Goal: Information Seeking & Learning: Learn about a topic

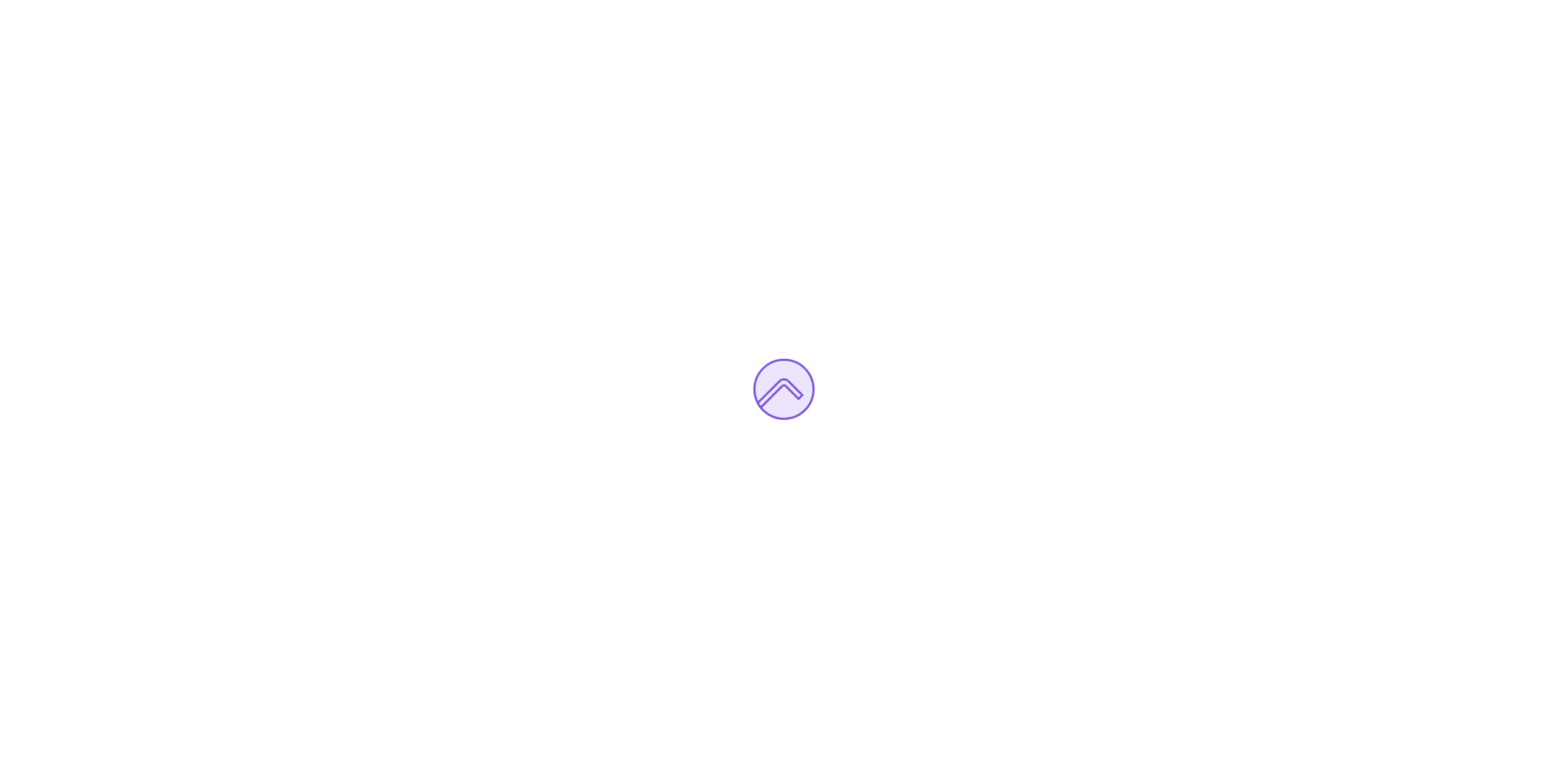
drag, startPoint x: 1156, startPoint y: 375, endPoint x: 1053, endPoint y: 377, distance: 103.0
click at [1053, 377] on div at bounding box center [784, 389] width 1568 height 778
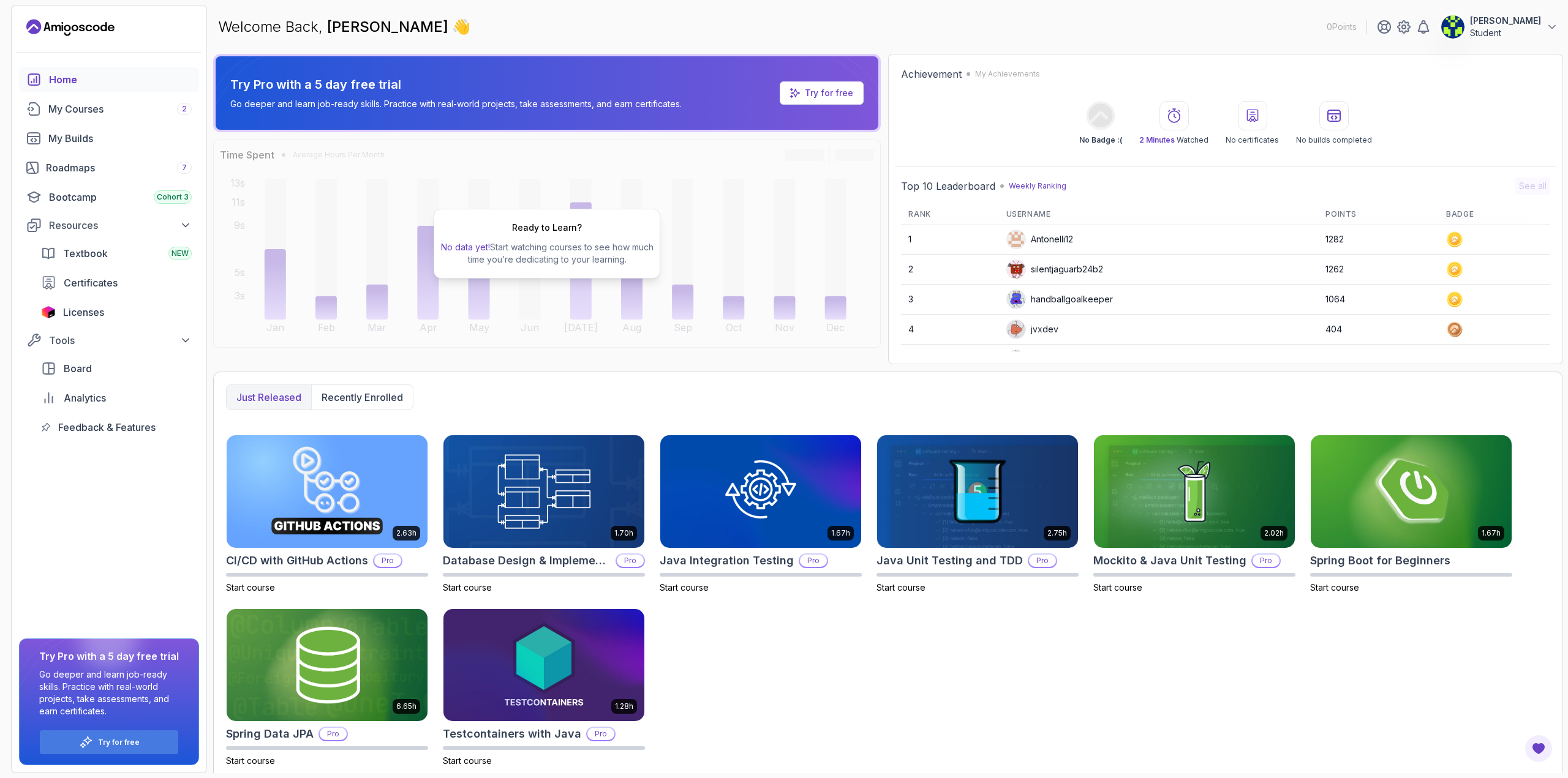
click at [1534, 26] on p "[PERSON_NAME]" at bounding box center [1506, 20] width 72 height 12
click at [1184, 30] on div "Welcome Back, [PERSON_NAME] 👋 0 Points [PERSON_NAME] Student 0 Points View Prof…" at bounding box center [889, 26] width 1351 height 44
click at [78, 105] on div "My Courses 2" at bounding box center [120, 109] width 143 height 15
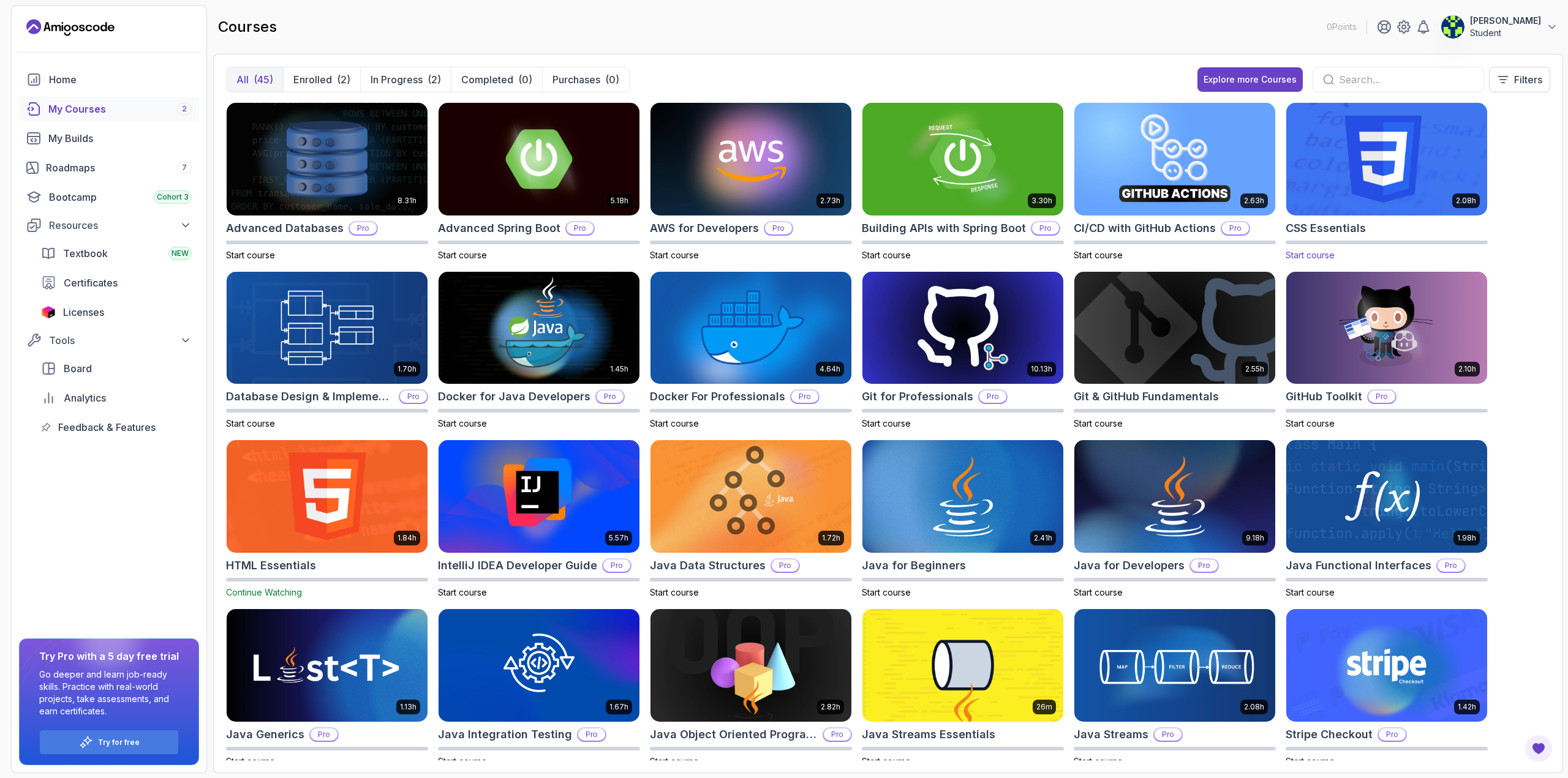
click at [1403, 163] on img at bounding box center [1387, 158] width 211 height 118
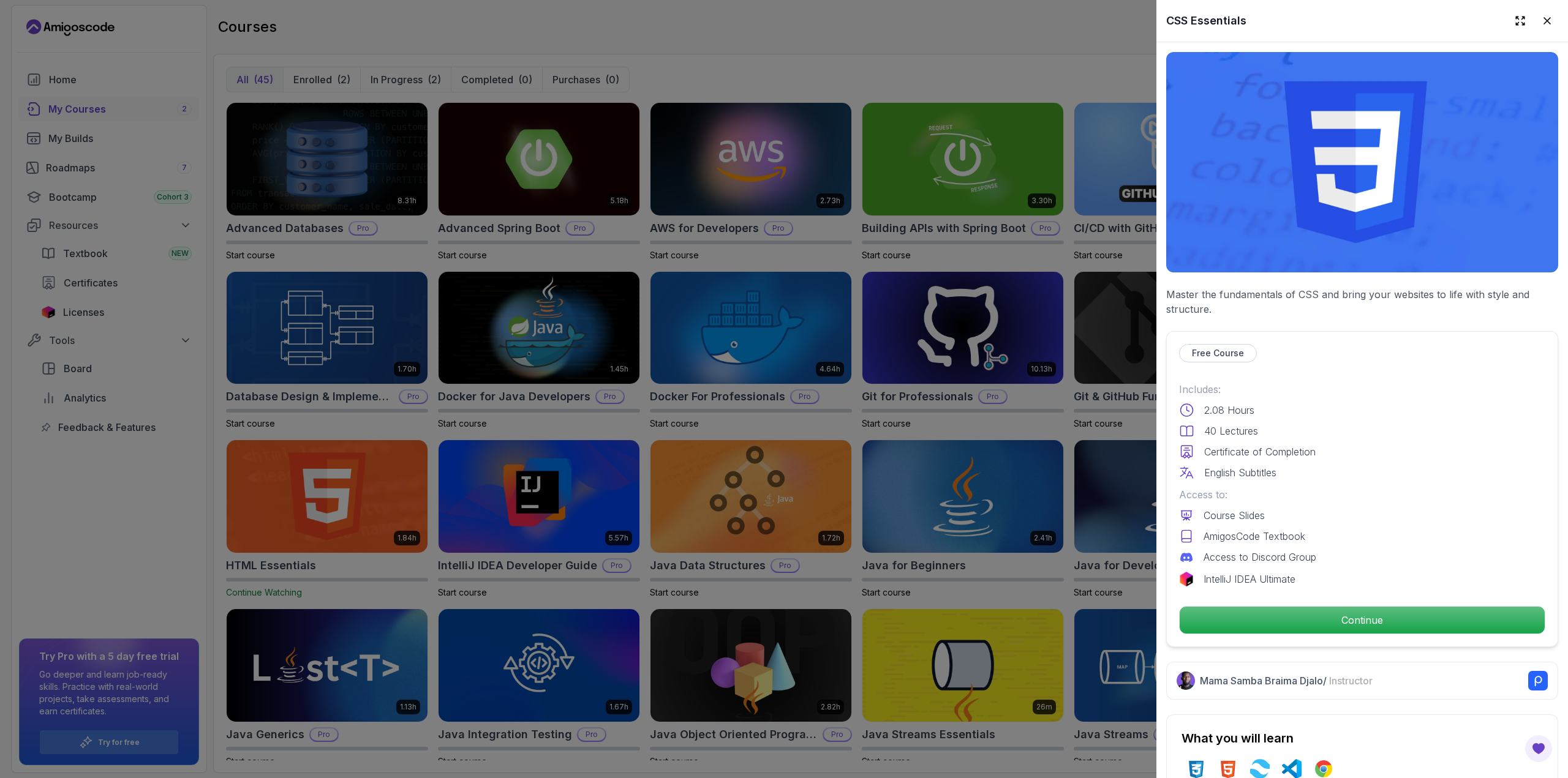
click at [1094, 80] on div at bounding box center [784, 389] width 1568 height 778
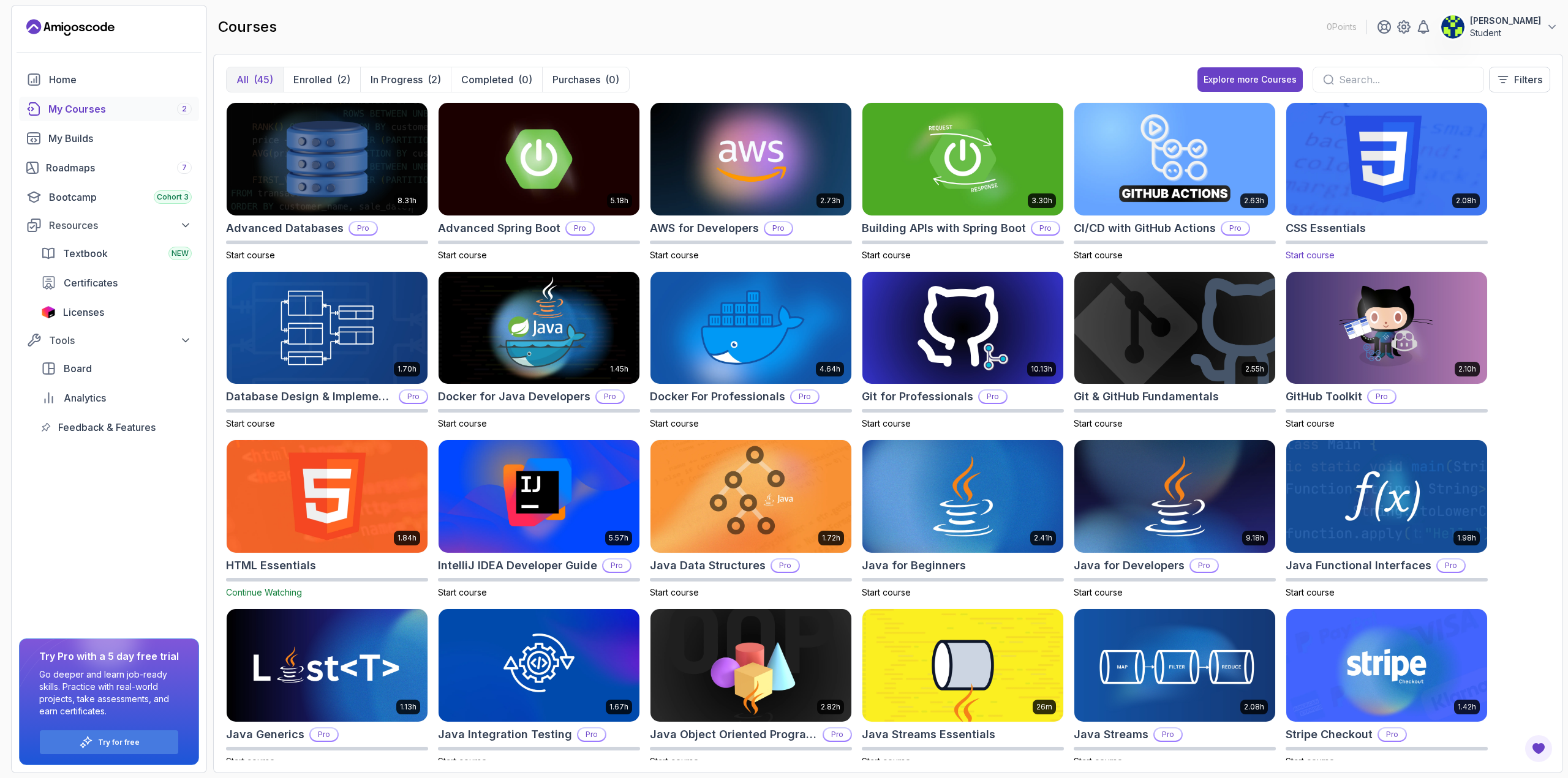
click at [1309, 253] on span "Start course" at bounding box center [1310, 254] width 49 height 10
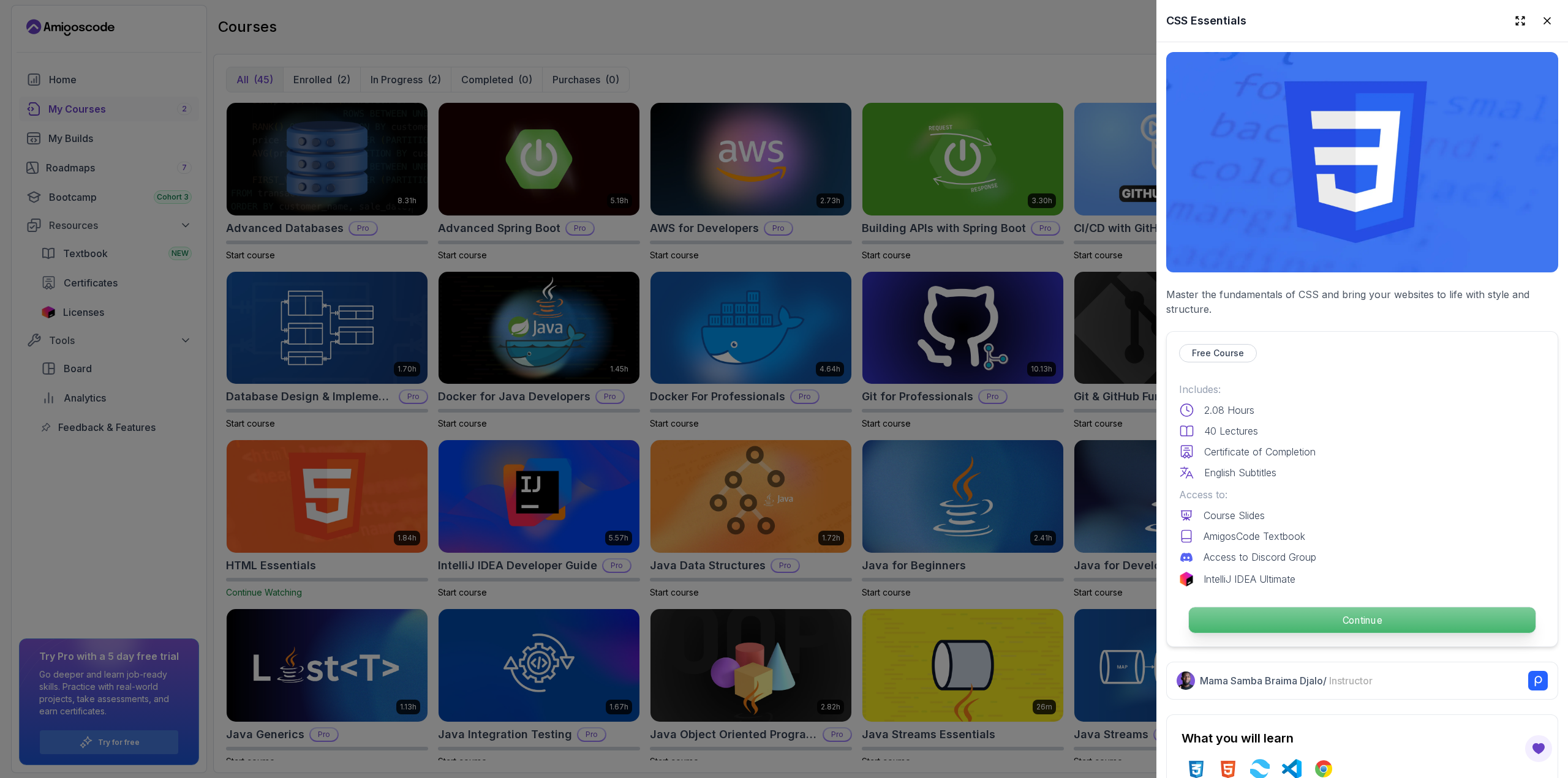
click at [1316, 614] on p "Continue" at bounding box center [1362, 620] width 346 height 26
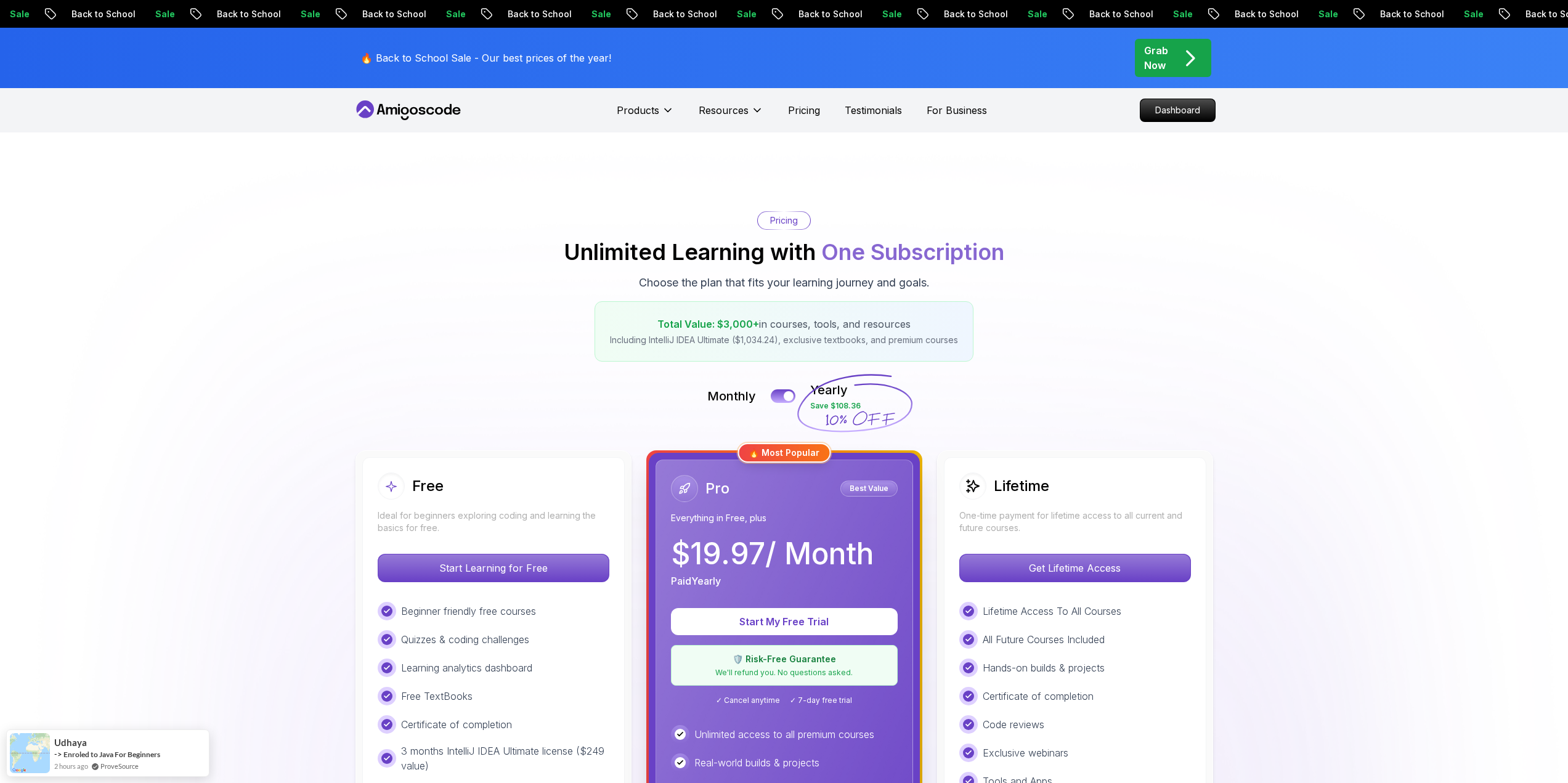
click at [975, 247] on h2 "Unlimited Learning with One Subscription" at bounding box center [784, 252] width 441 height 24
click at [1102, 256] on div "Pricing Unlimited Learning with One Subscription Choose the plan that fits your…" at bounding box center [784, 286] width 862 height 150
drag, startPoint x: 1214, startPoint y: 262, endPoint x: 1089, endPoint y: 215, distance: 133.5
click at [1089, 215] on div "Pricing Unlimited Learning with One Subscription Choose the plan that fits your…" at bounding box center [784, 286] width 862 height 150
click at [1170, 107] on p "Dashboard" at bounding box center [1178, 110] width 71 height 21
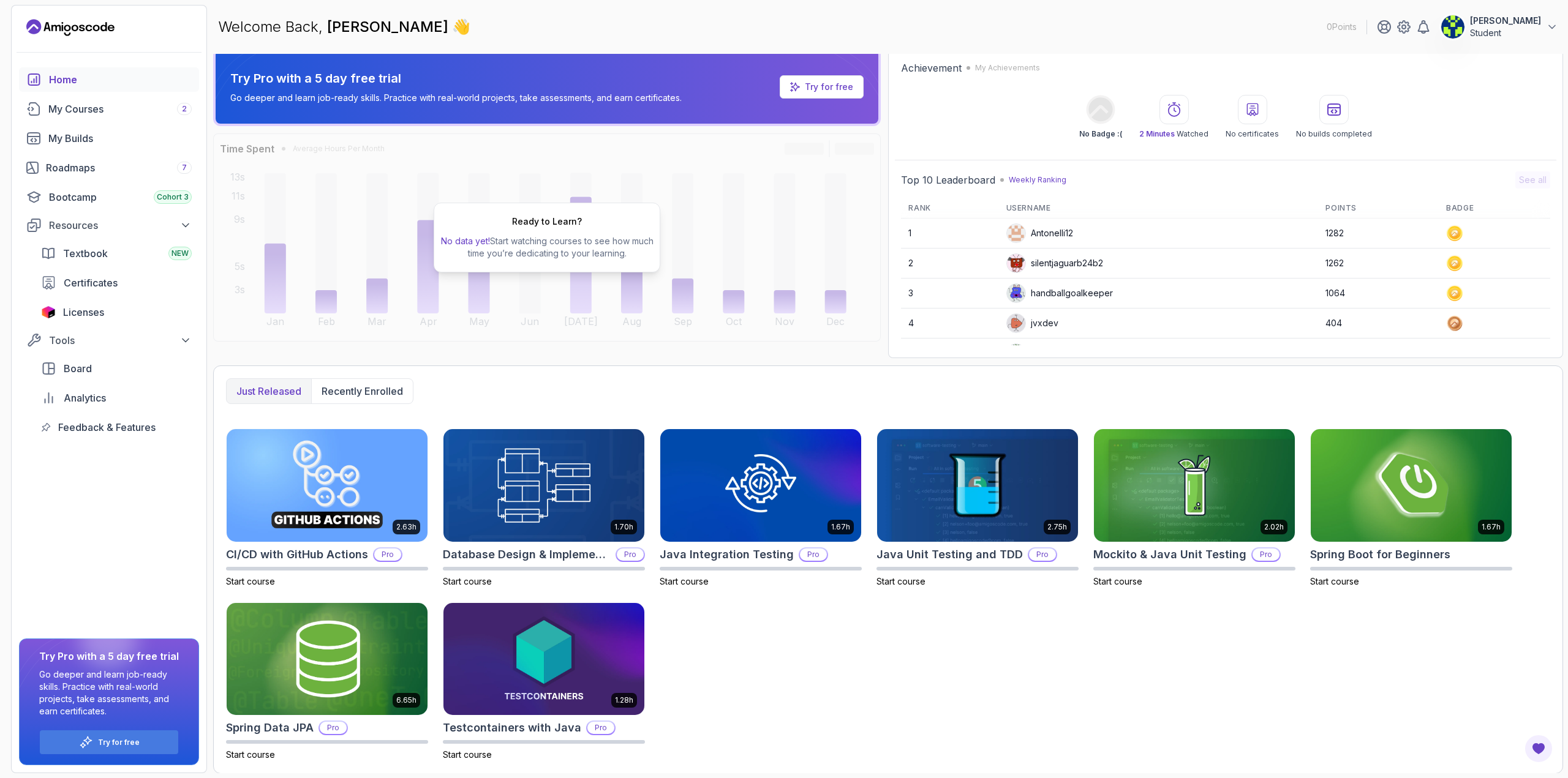
scroll to position [6, 0]
click at [89, 103] on div "My Courses 2" at bounding box center [120, 109] width 143 height 15
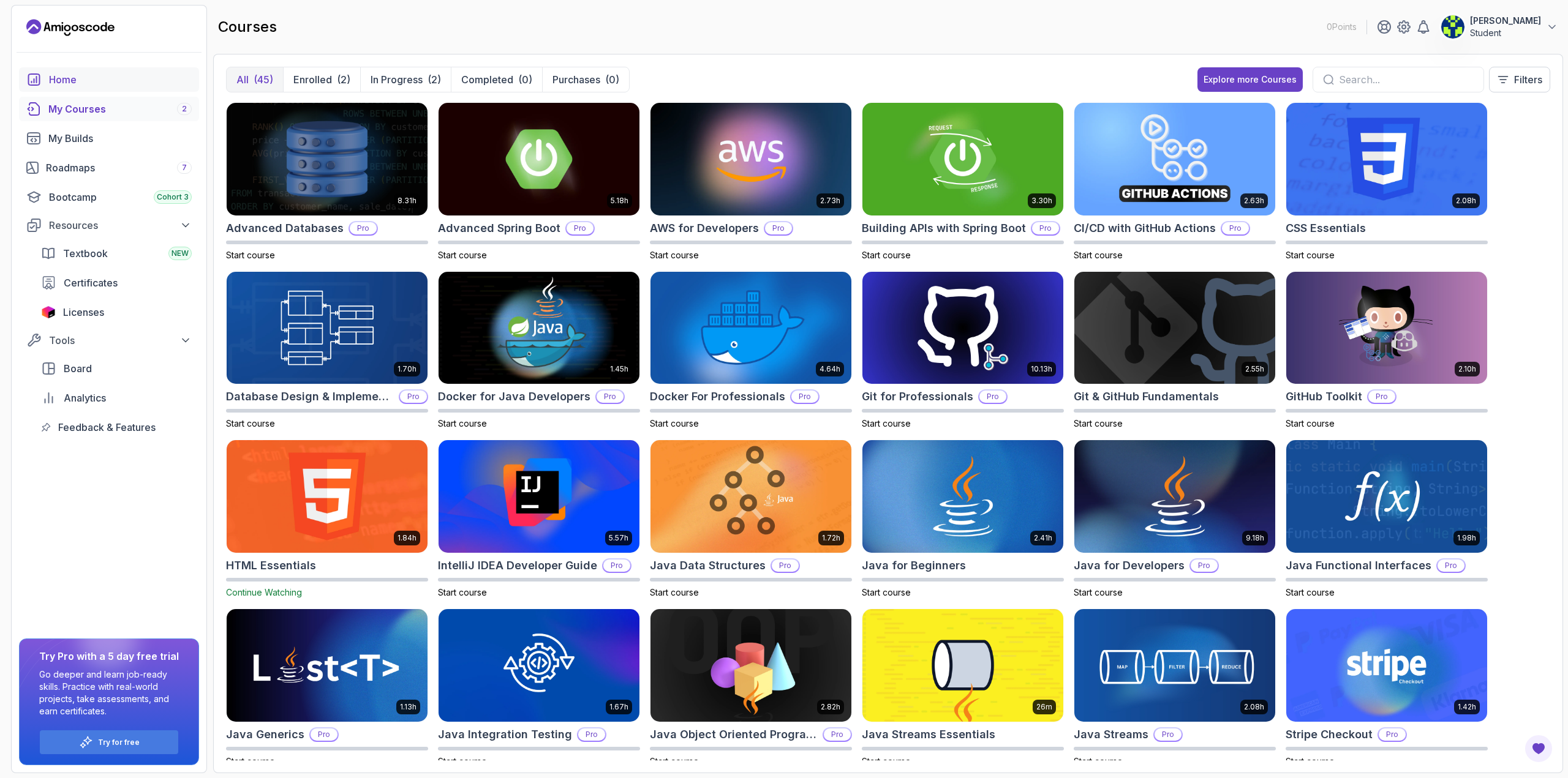
click at [88, 79] on div "Home" at bounding box center [121, 80] width 143 height 15
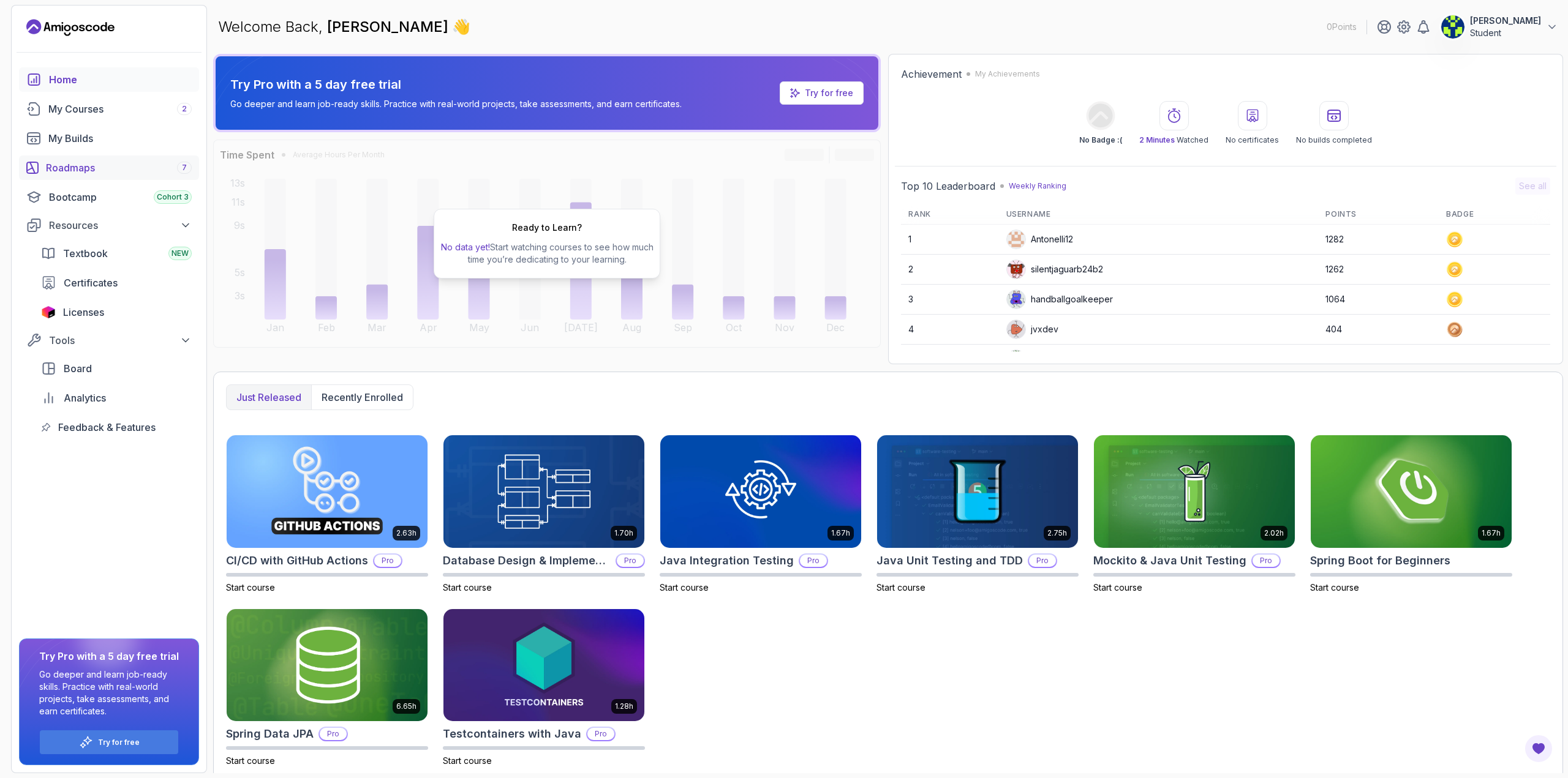
click at [89, 169] on div "Roadmaps 7" at bounding box center [118, 168] width 146 height 15
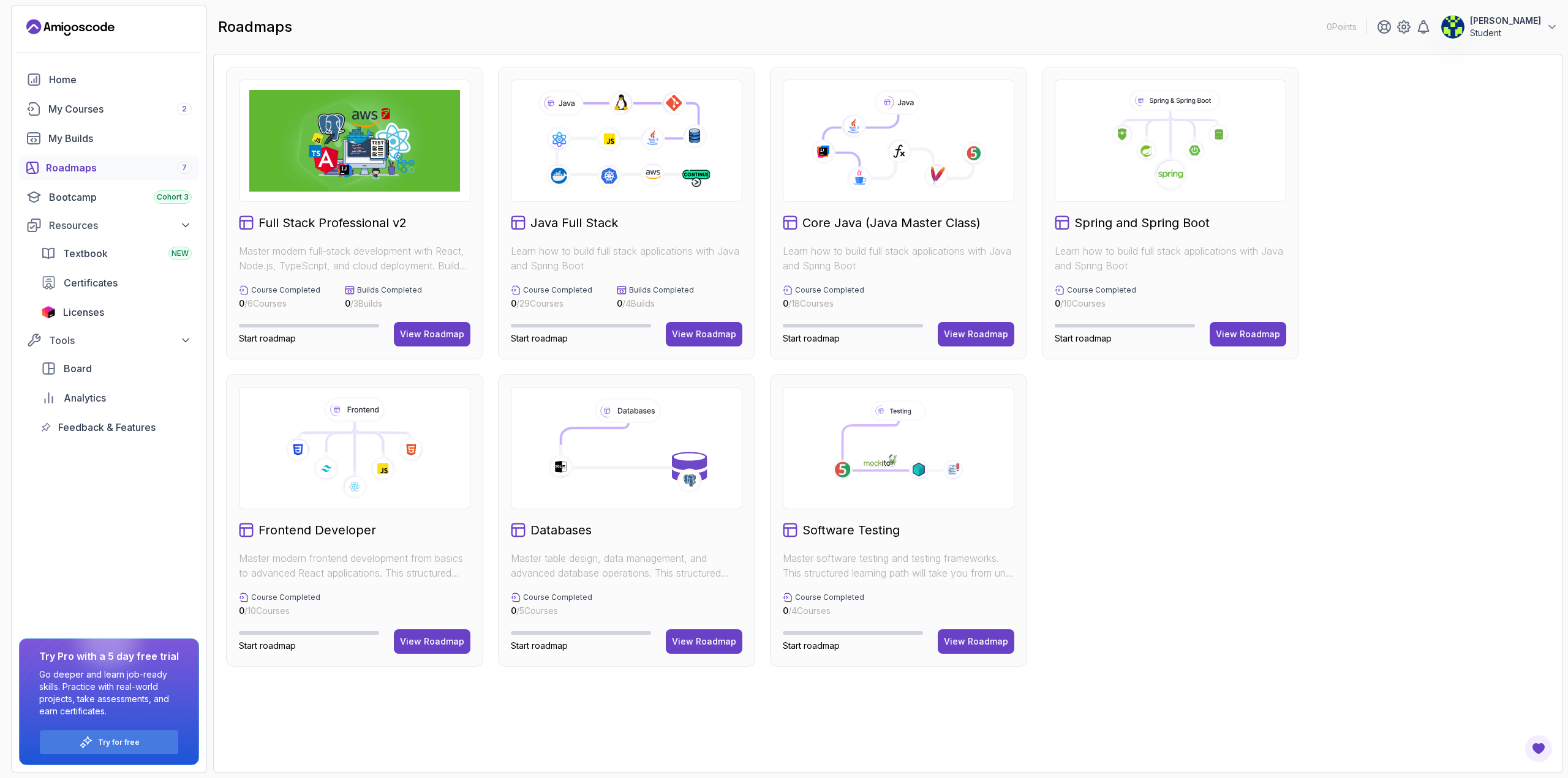
click at [1178, 437] on div "Full Stack Professional v2 Master modern full-stack development with React, Nod…" at bounding box center [888, 367] width 1325 height 600
drag, startPoint x: 1252, startPoint y: 458, endPoint x: 1122, endPoint y: 427, distance: 133.6
click at [1122, 427] on div "Full Stack Professional v2 Master modern full-stack development with React, Nod…" at bounding box center [888, 367] width 1325 height 600
click at [360, 433] on icon at bounding box center [363, 429] width 17 height 5
click at [434, 644] on div "View Roadmap" at bounding box center [432, 642] width 64 height 12
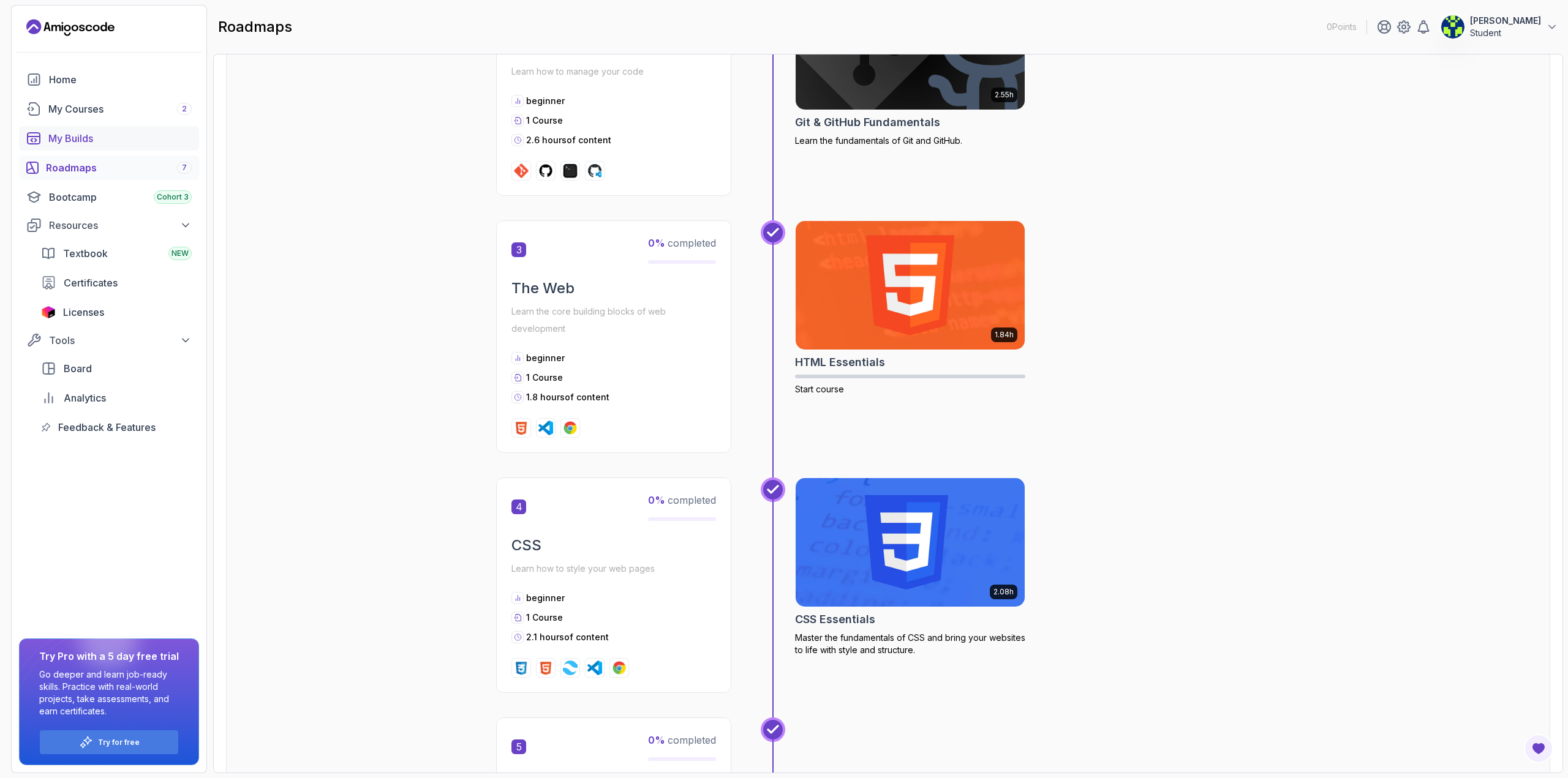
scroll to position [612, 0]
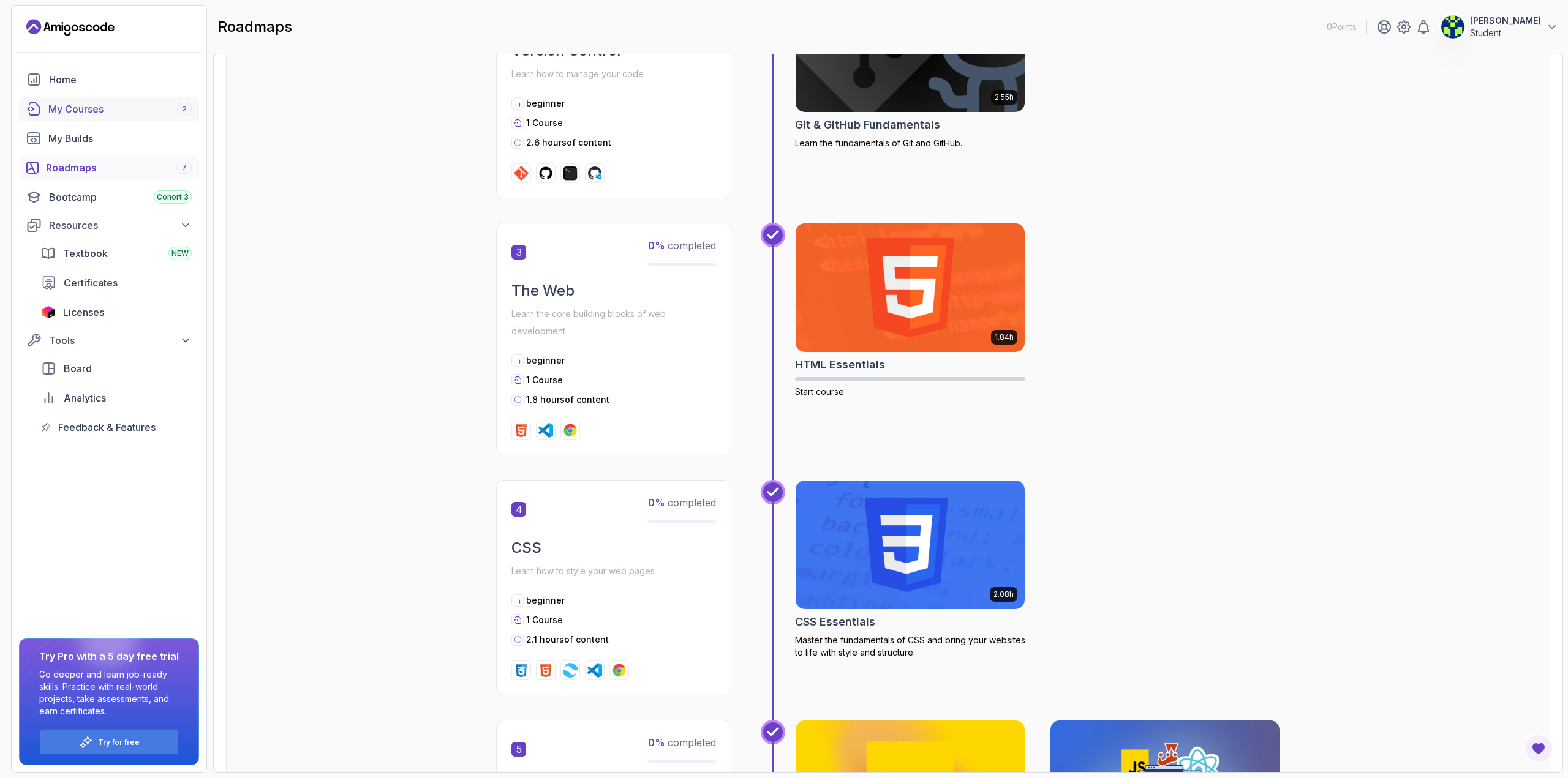
click at [103, 104] on div "My Courses 2" at bounding box center [120, 109] width 143 height 15
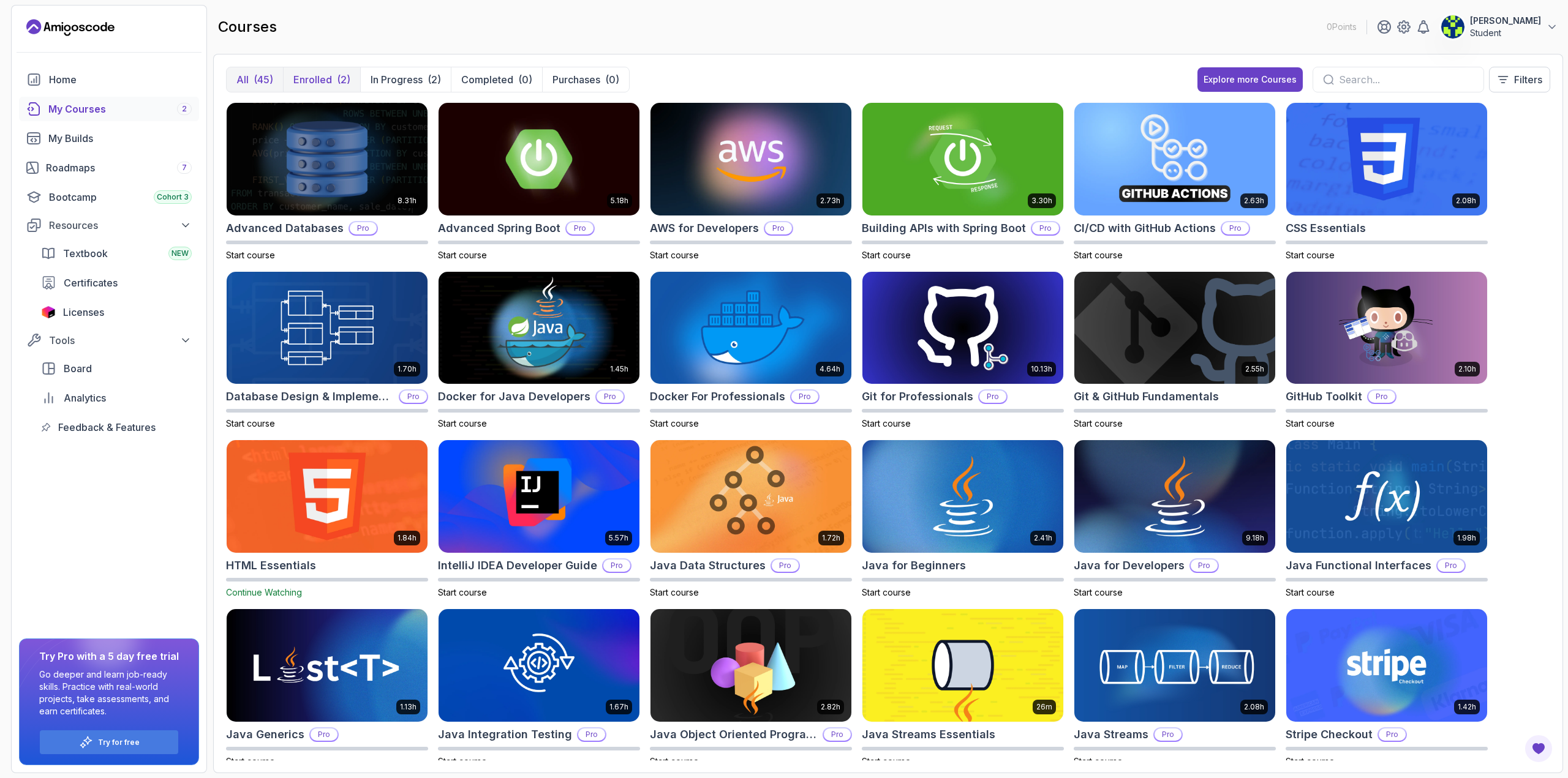
click at [323, 80] on p "Enrolled" at bounding box center [313, 80] width 39 height 15
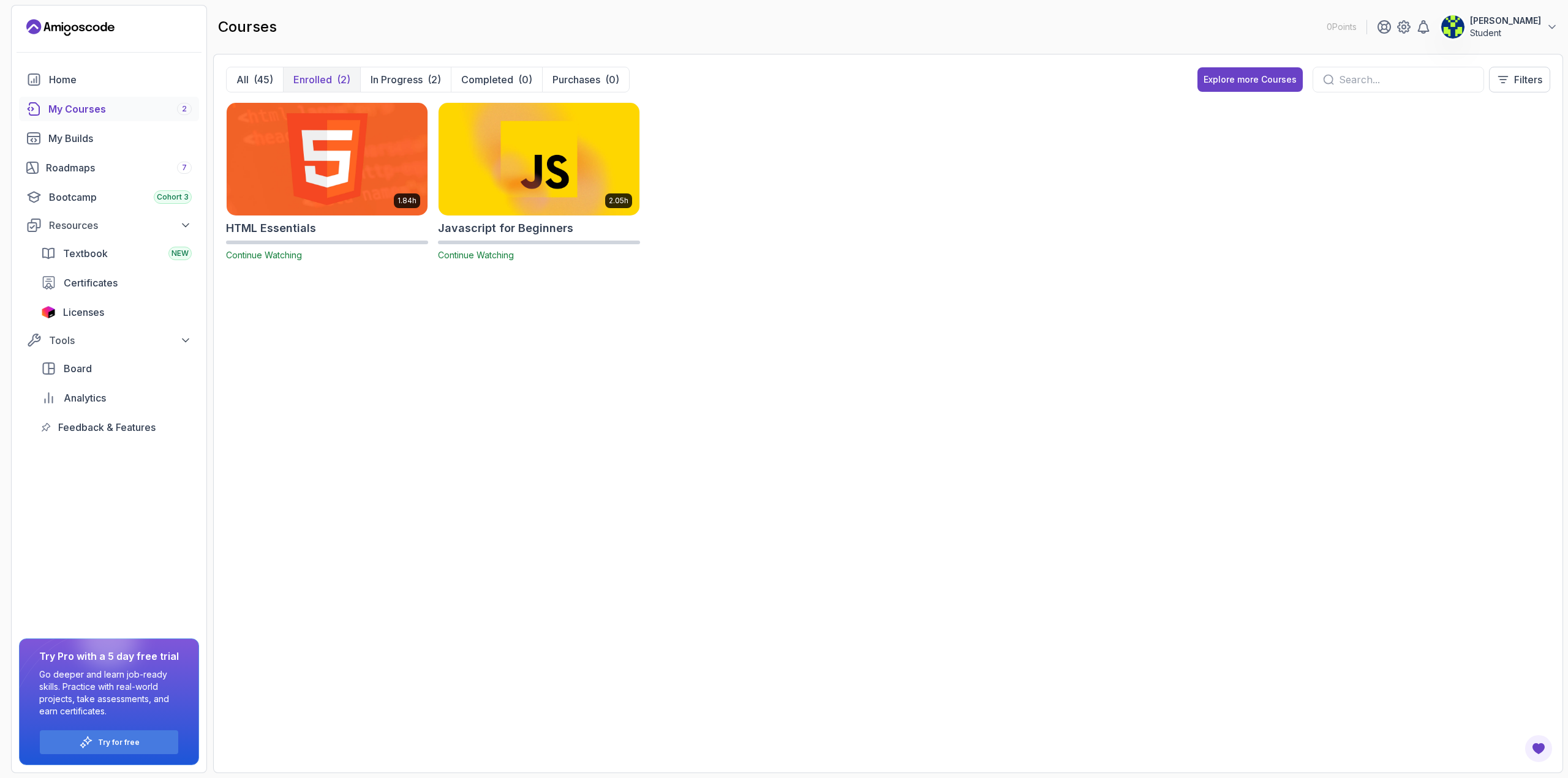
click at [346, 162] on img at bounding box center [327, 158] width 211 height 118
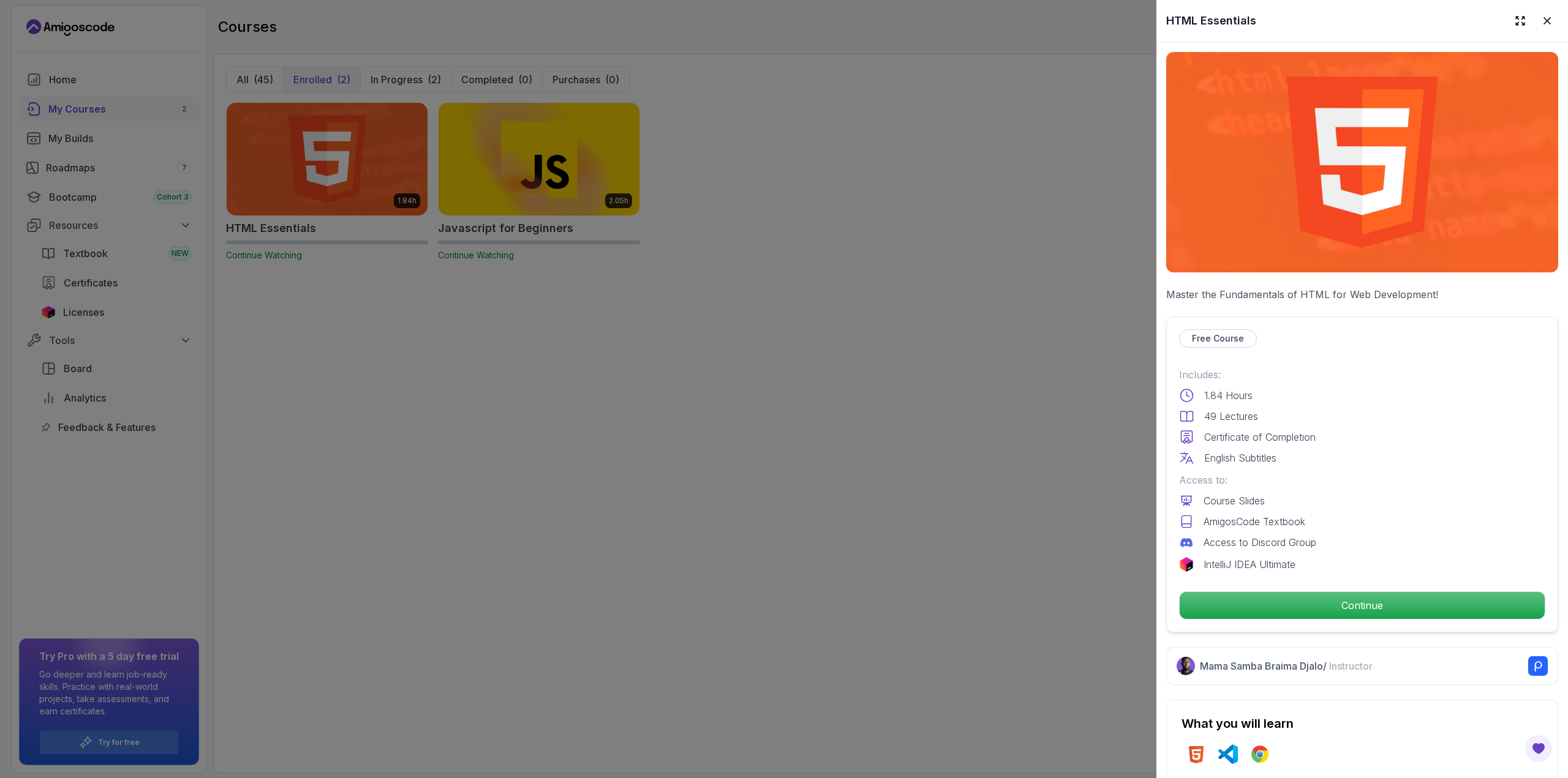
click at [889, 230] on div at bounding box center [784, 389] width 1568 height 778
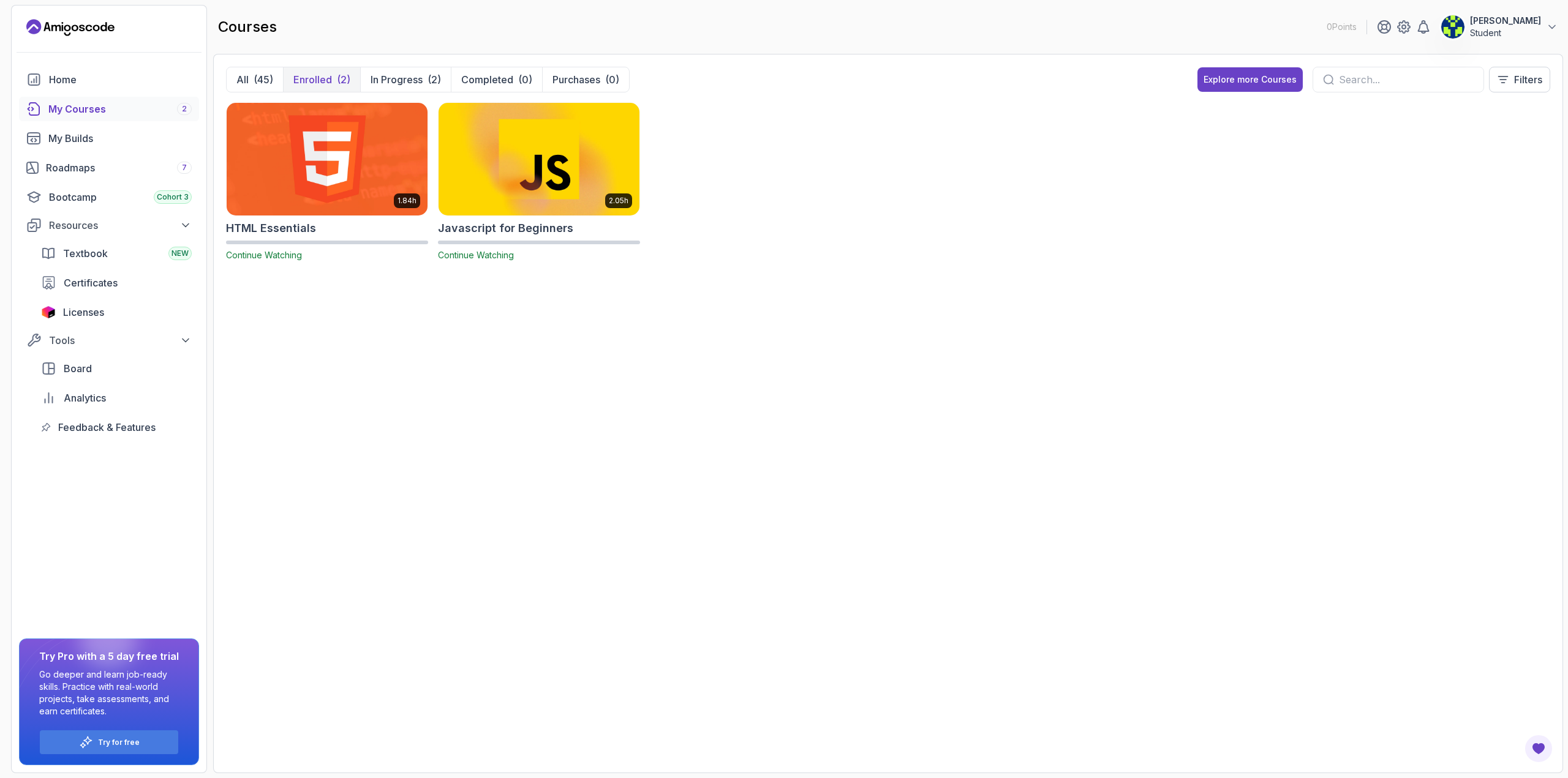
click at [608, 163] on img at bounding box center [539, 158] width 211 height 118
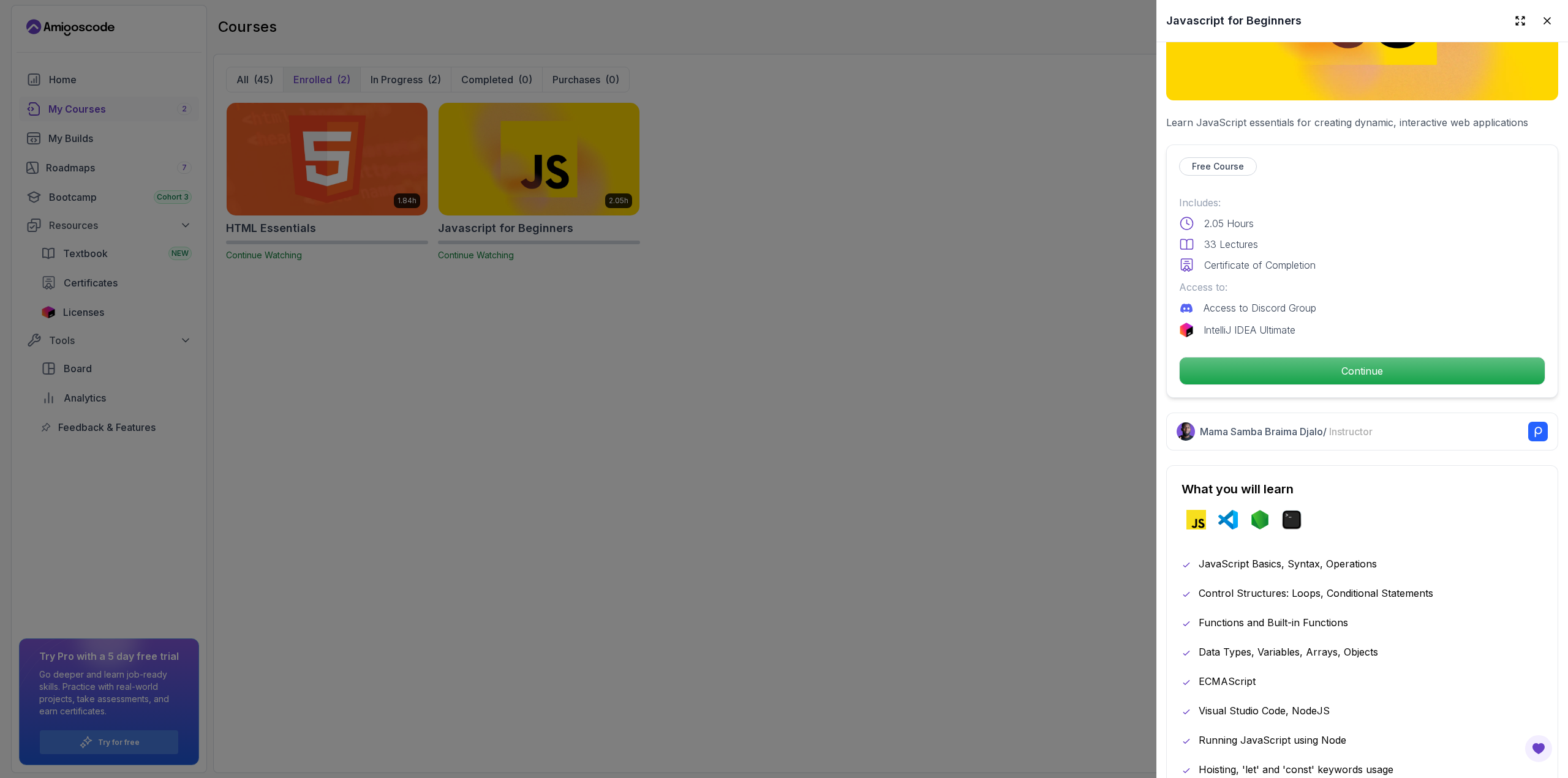
scroll to position [184, 0]
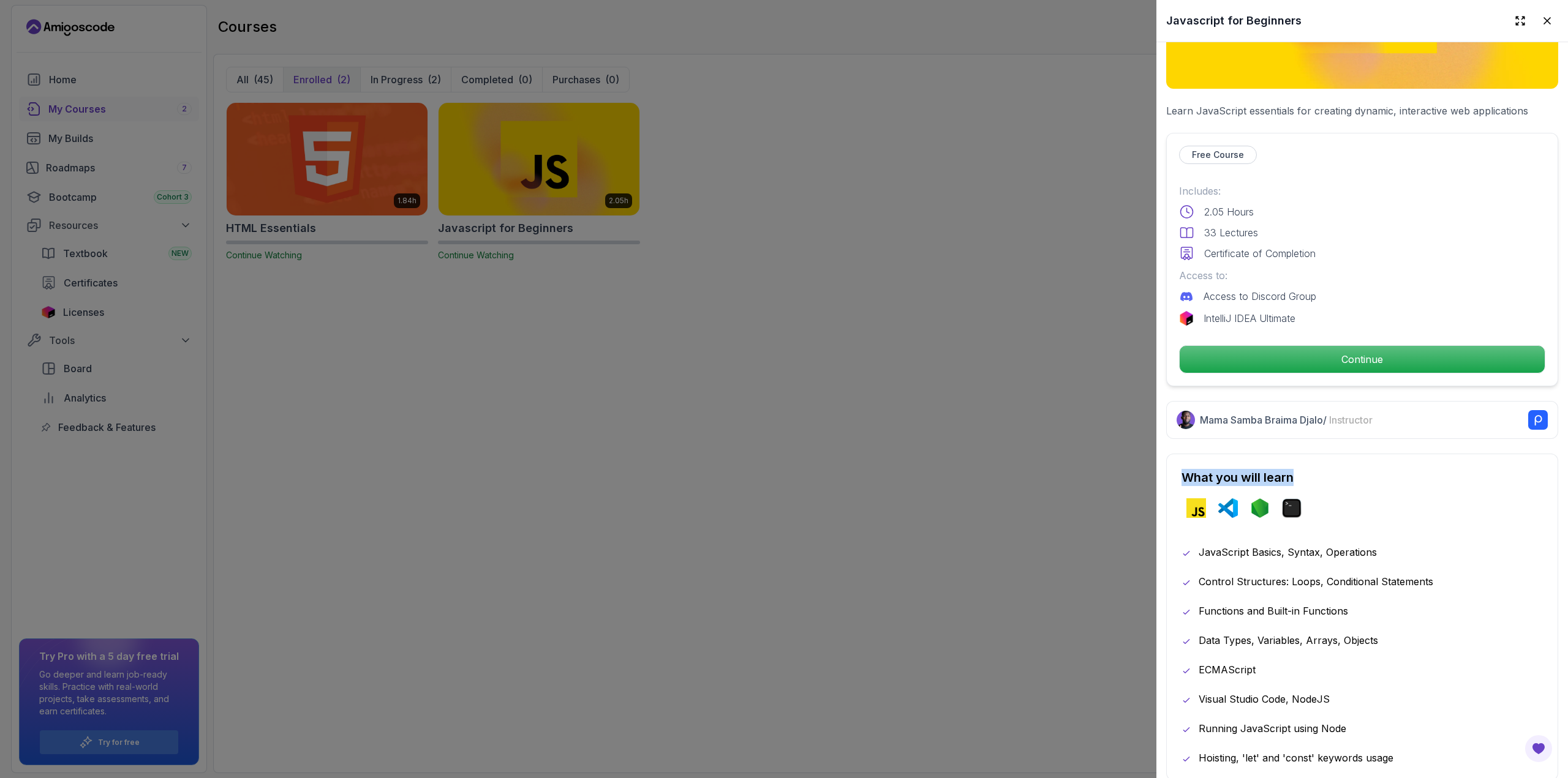
drag, startPoint x: 1186, startPoint y: 473, endPoint x: 1298, endPoint y: 470, distance: 112.0
click at [1306, 472] on h2 "What you will learn" at bounding box center [1362, 477] width 361 height 17
click at [1227, 469] on h2 "What you will learn" at bounding box center [1362, 477] width 361 height 17
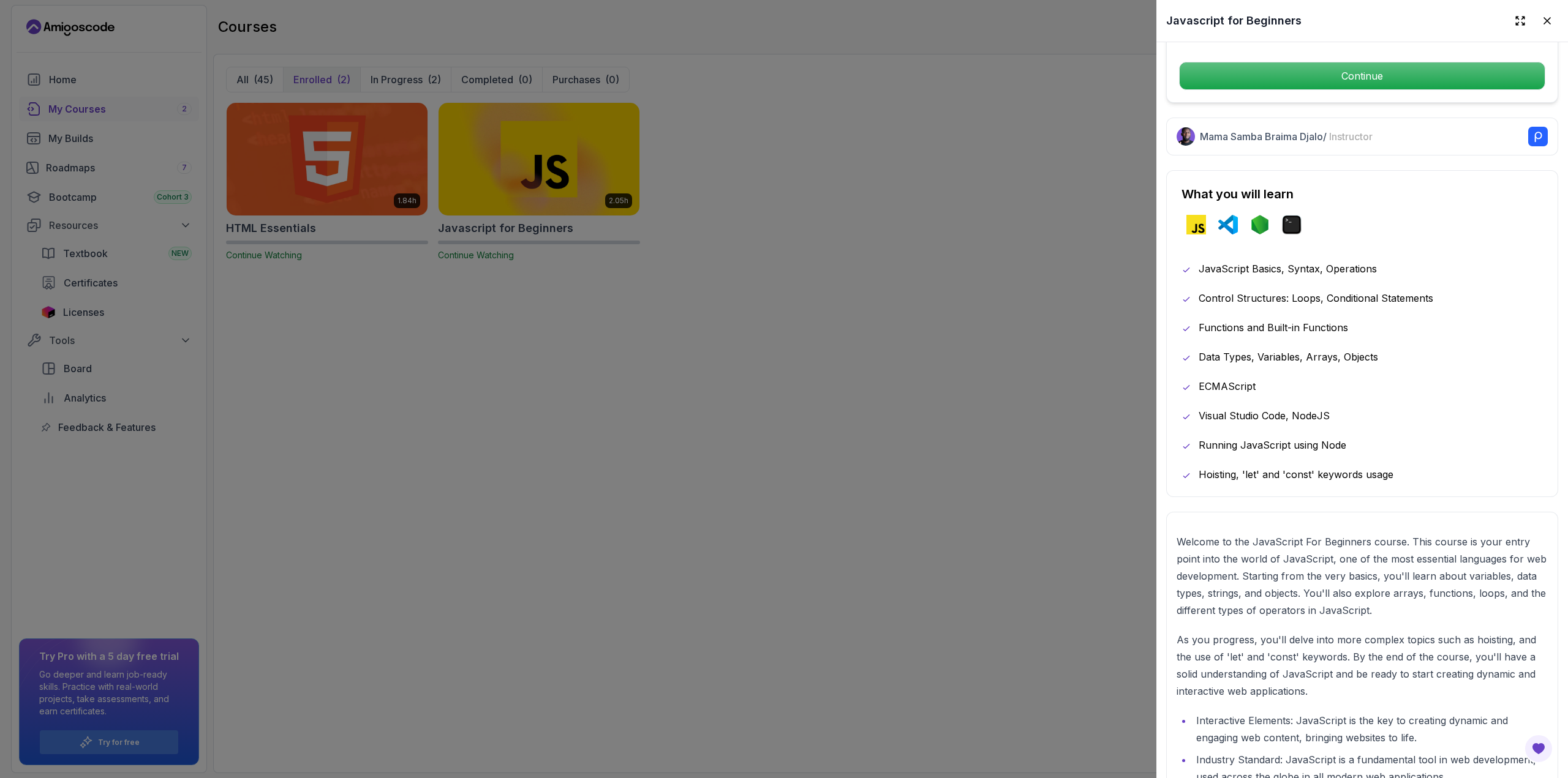
scroll to position [368, 0]
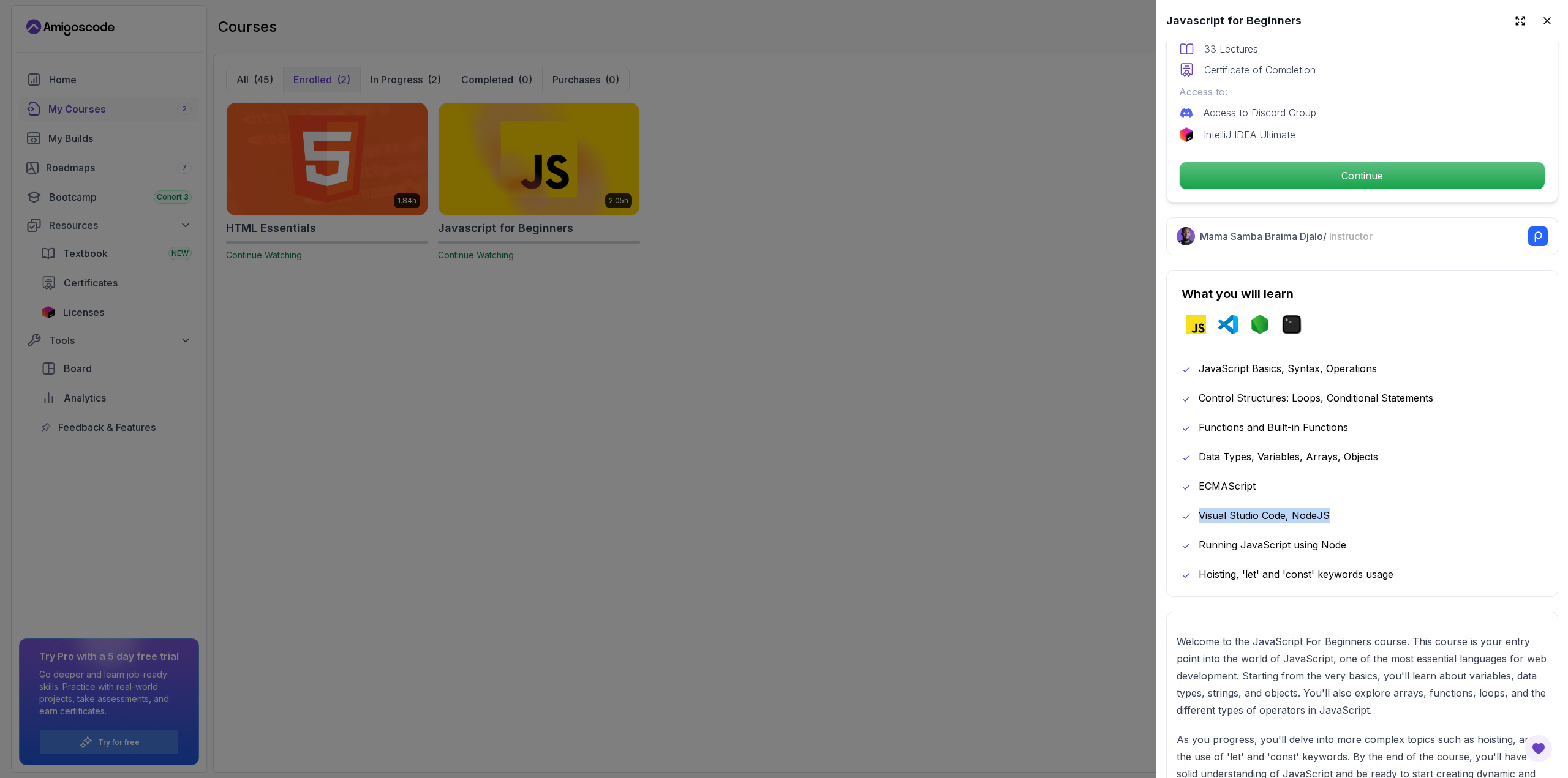
drag, startPoint x: 1343, startPoint y: 505, endPoint x: 1196, endPoint y: 508, distance: 147.0
click at [1196, 508] on div "Visual Studio Code, NodeJS" at bounding box center [1362, 515] width 361 height 15
click at [1300, 531] on div "JavaScript Basics, Syntax, Operations Control Structures: Loops, Conditional St…" at bounding box center [1362, 471] width 361 height 220
drag, startPoint x: 1377, startPoint y: 533, endPoint x: 1269, endPoint y: 556, distance: 110.4
click at [1269, 556] on div "JavaScript Basics, Syntax, Operations Control Structures: Loops, Conditional St…" at bounding box center [1362, 471] width 361 height 220
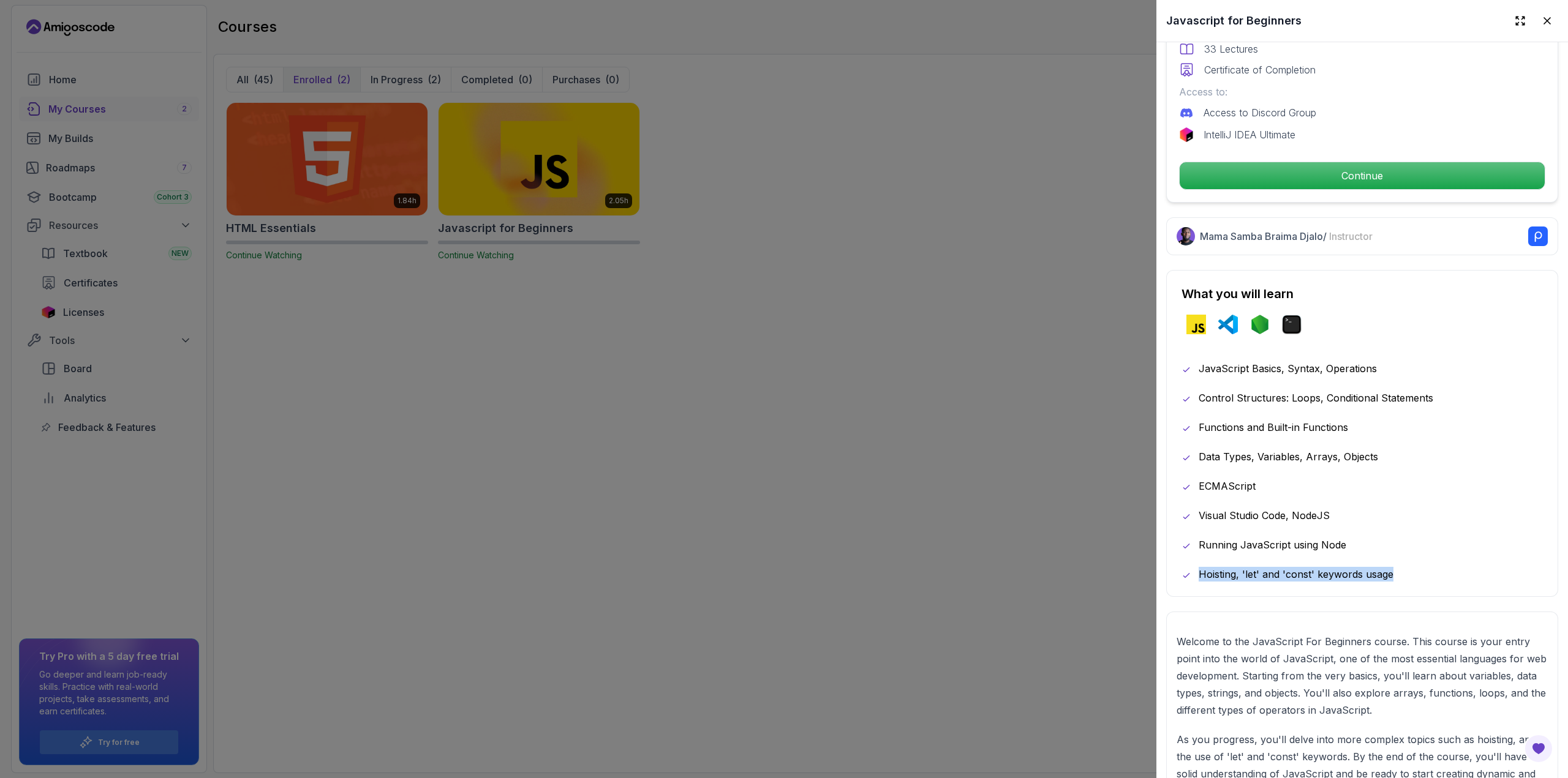
drag, startPoint x: 1400, startPoint y: 564, endPoint x: 1189, endPoint y: 567, distance: 211.0
click at [1189, 567] on div "Hoisting, 'let' and 'const' keywords usage" at bounding box center [1362, 575] width 361 height 15
click at [1336, 577] on div "What you will learn javascript vscode nodejs terminal JavaScript Basics, Syntax…" at bounding box center [1363, 434] width 392 height 327
drag, startPoint x: 1440, startPoint y: 565, endPoint x: 1368, endPoint y: 584, distance: 74.5
click at [1368, 584] on div "What you will learn javascript vscode nodejs terminal JavaScript Basics, Syntax…" at bounding box center [1363, 434] width 392 height 327
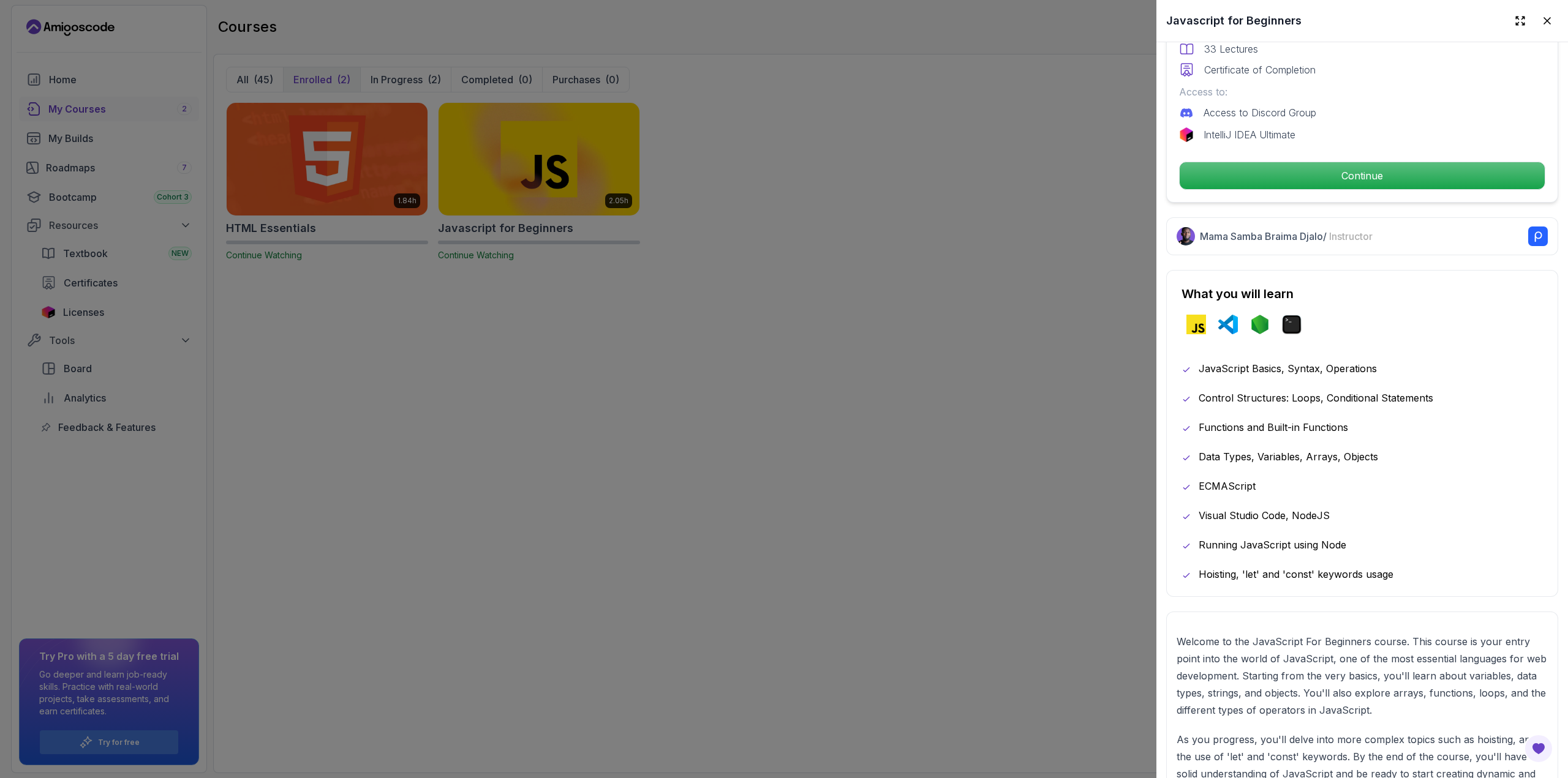
scroll to position [0, 0]
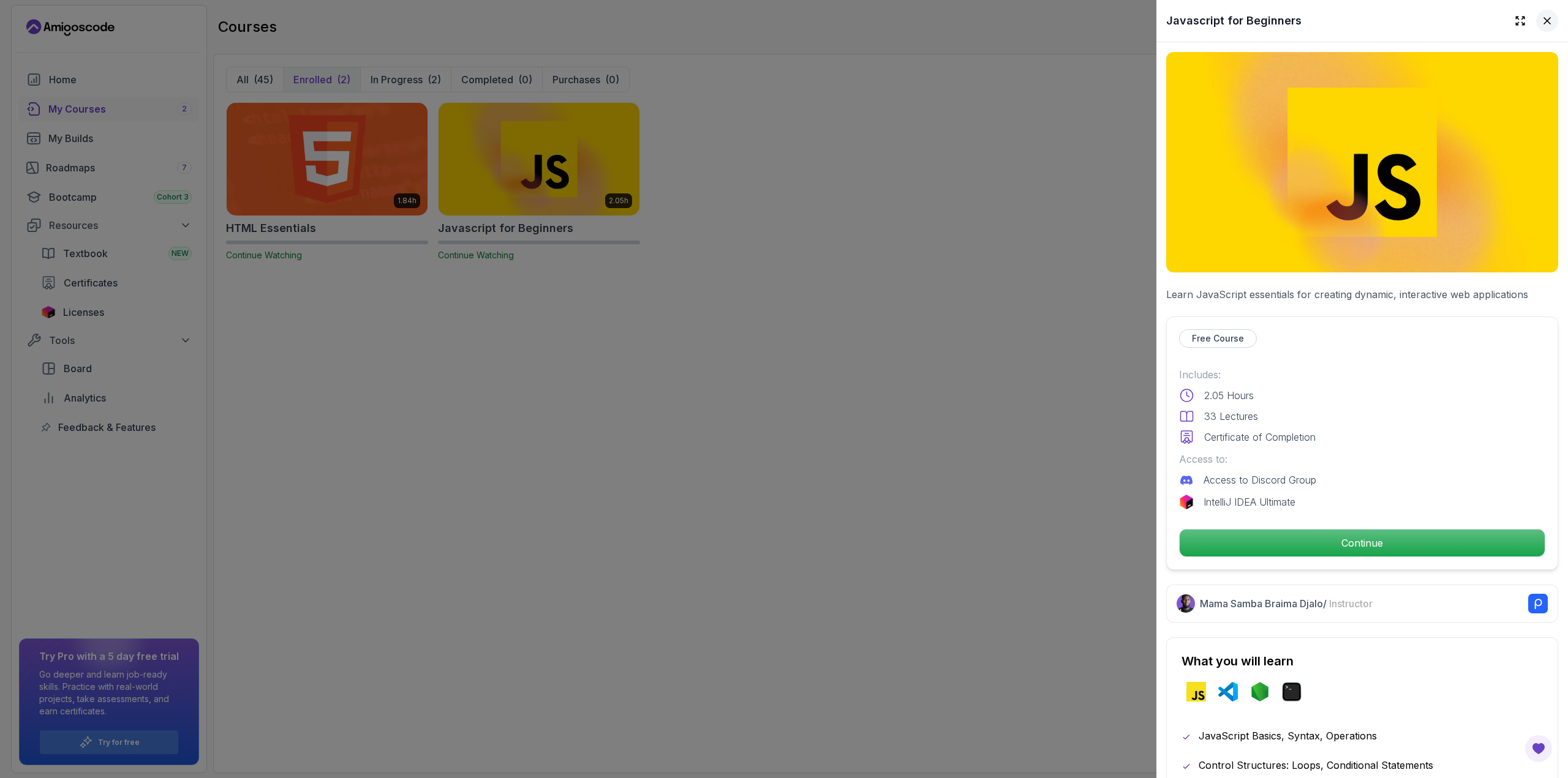
click at [1545, 19] on icon at bounding box center [1548, 20] width 7 height 6
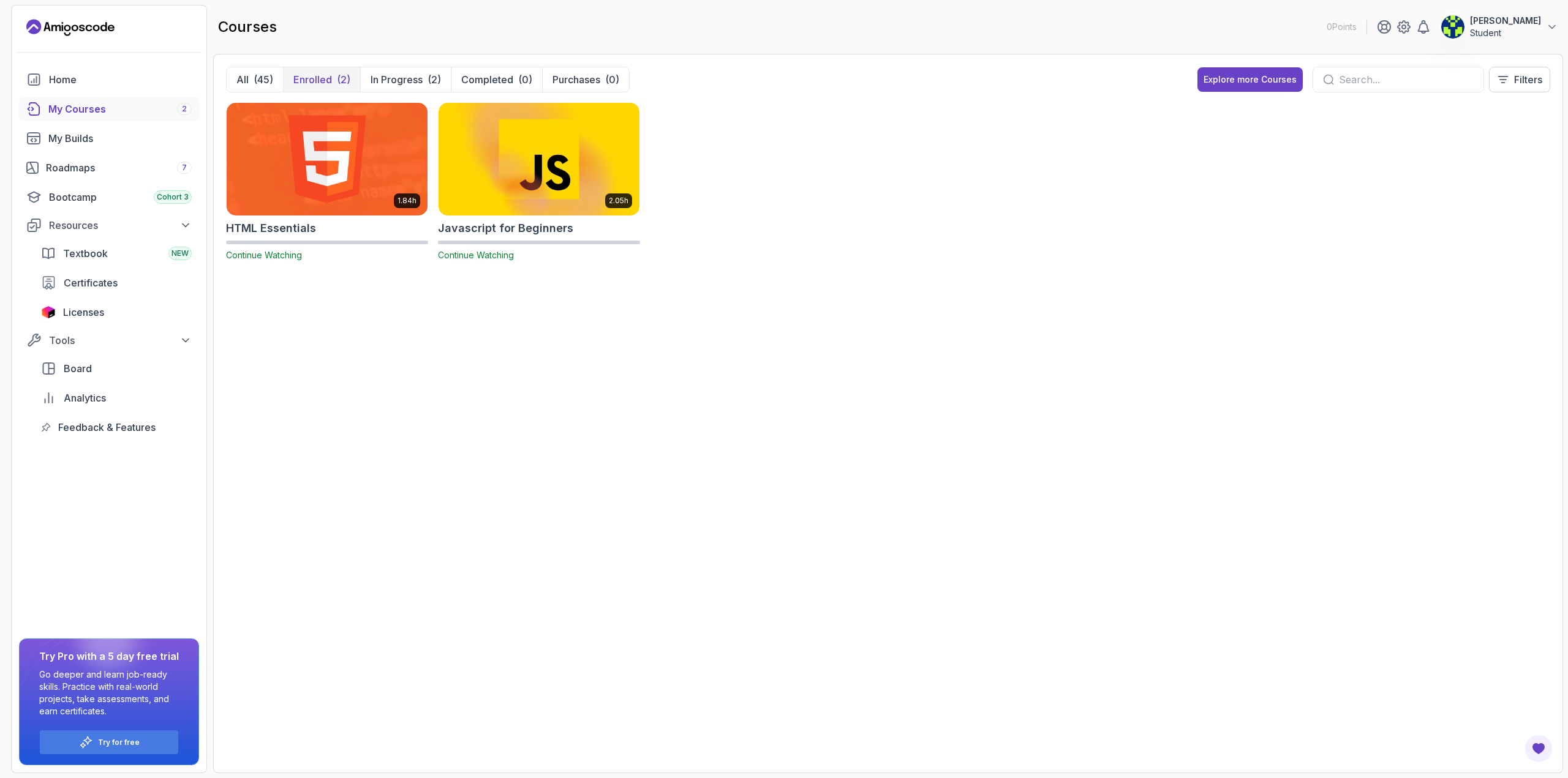
drag, startPoint x: 611, startPoint y: 199, endPoint x: 485, endPoint y: 256, distance: 138.3
drag, startPoint x: 485, startPoint y: 256, endPoint x: 497, endPoint y: 166, distance: 90.8
drag, startPoint x: 497, startPoint y: 166, endPoint x: 457, endPoint y: 147, distance: 44.3
click at [457, 147] on img at bounding box center [539, 158] width 211 height 118
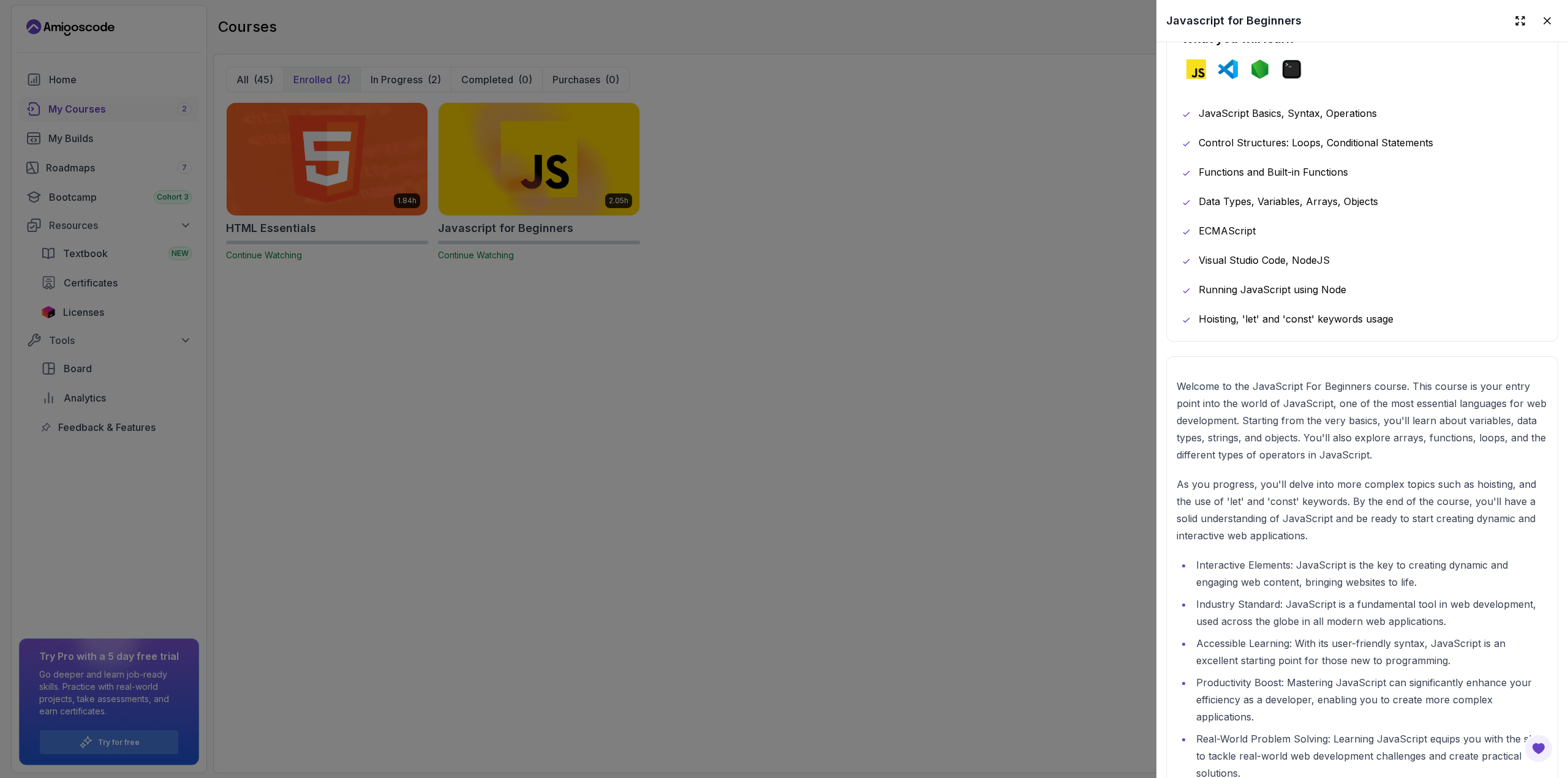
scroll to position [429, 0]
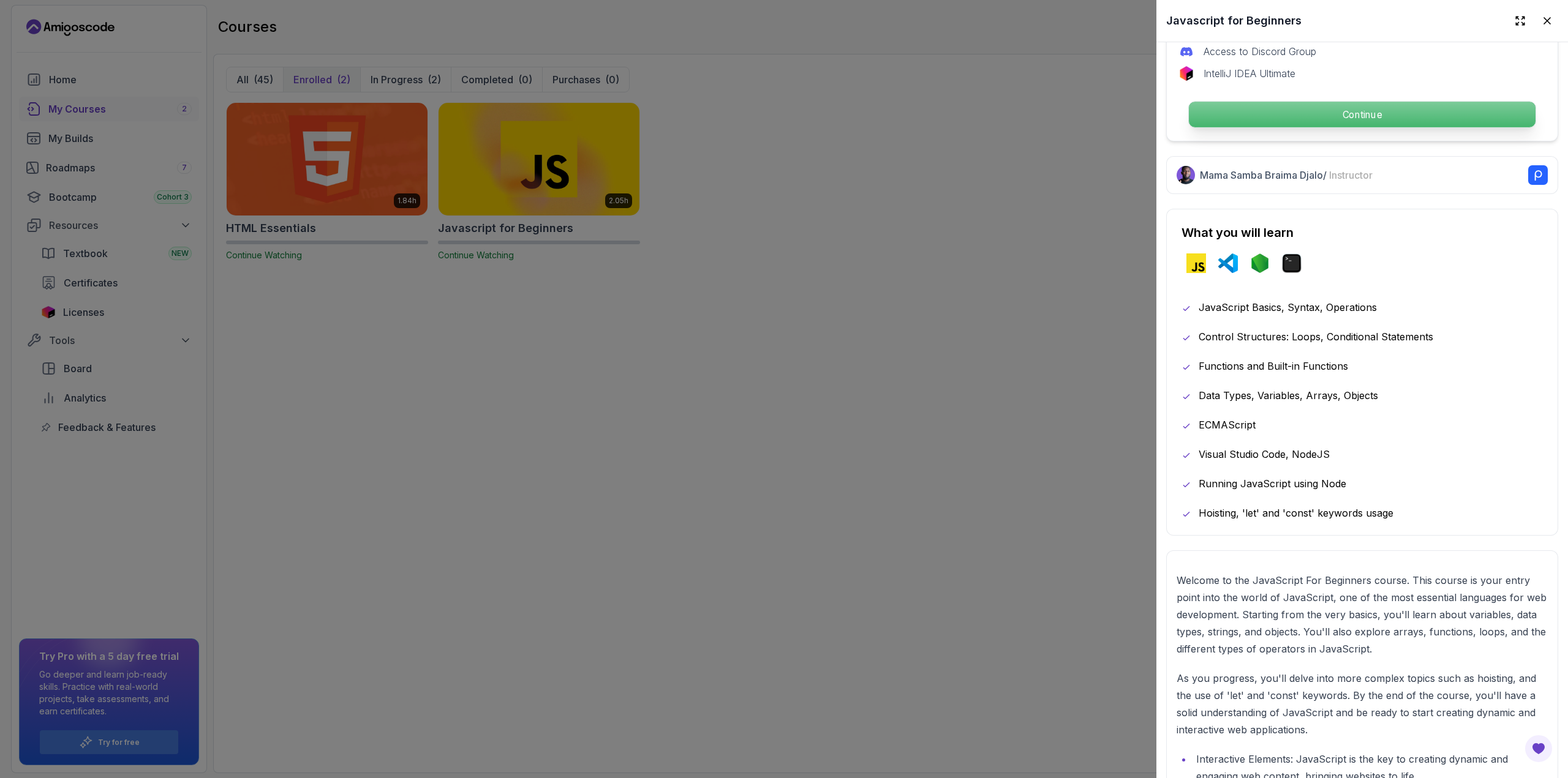
click at [1351, 122] on p "Continue" at bounding box center [1362, 114] width 346 height 26
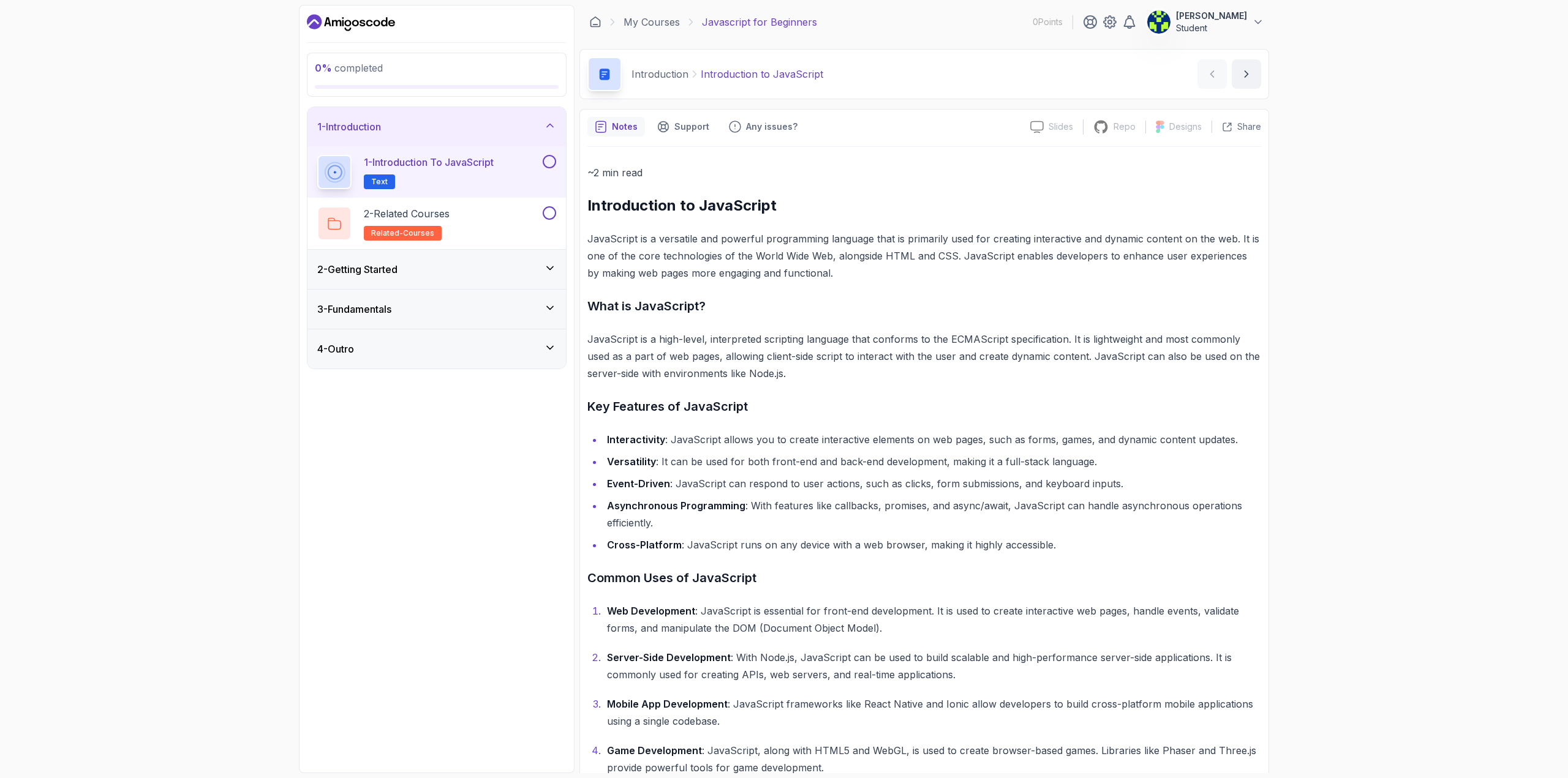
click at [471, 134] on div "1 - Introduction" at bounding box center [437, 127] width 239 height 15
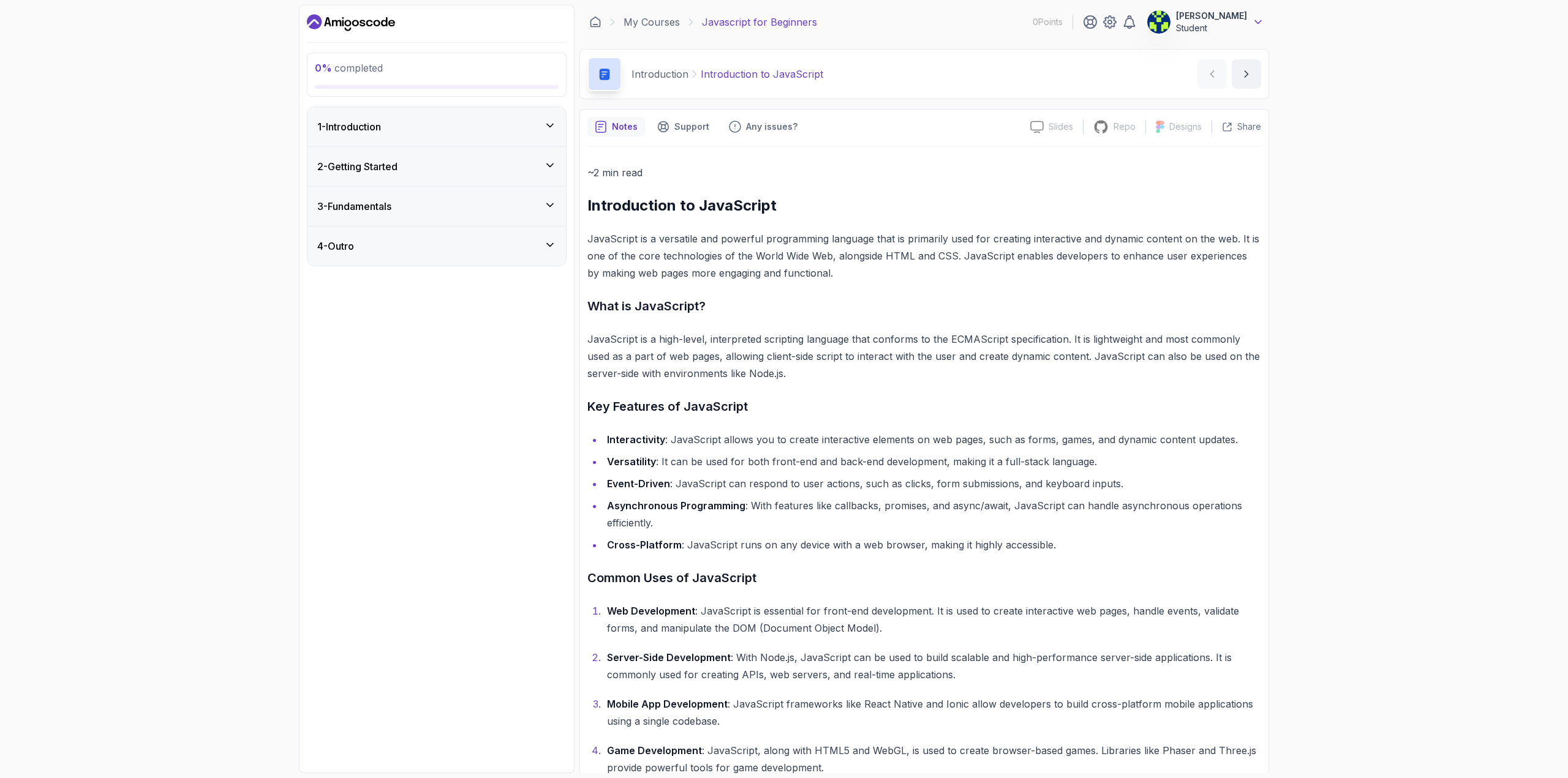
click at [1256, 24] on icon at bounding box center [1258, 21] width 12 height 12
click at [1322, 24] on div "0 % completed 1 - Introduction 2 - Getting Started 3 - Fundamentals 4 - Outro M…" at bounding box center [784, 389] width 1568 height 778
click at [391, 247] on div "4 - Outro" at bounding box center [437, 246] width 239 height 15
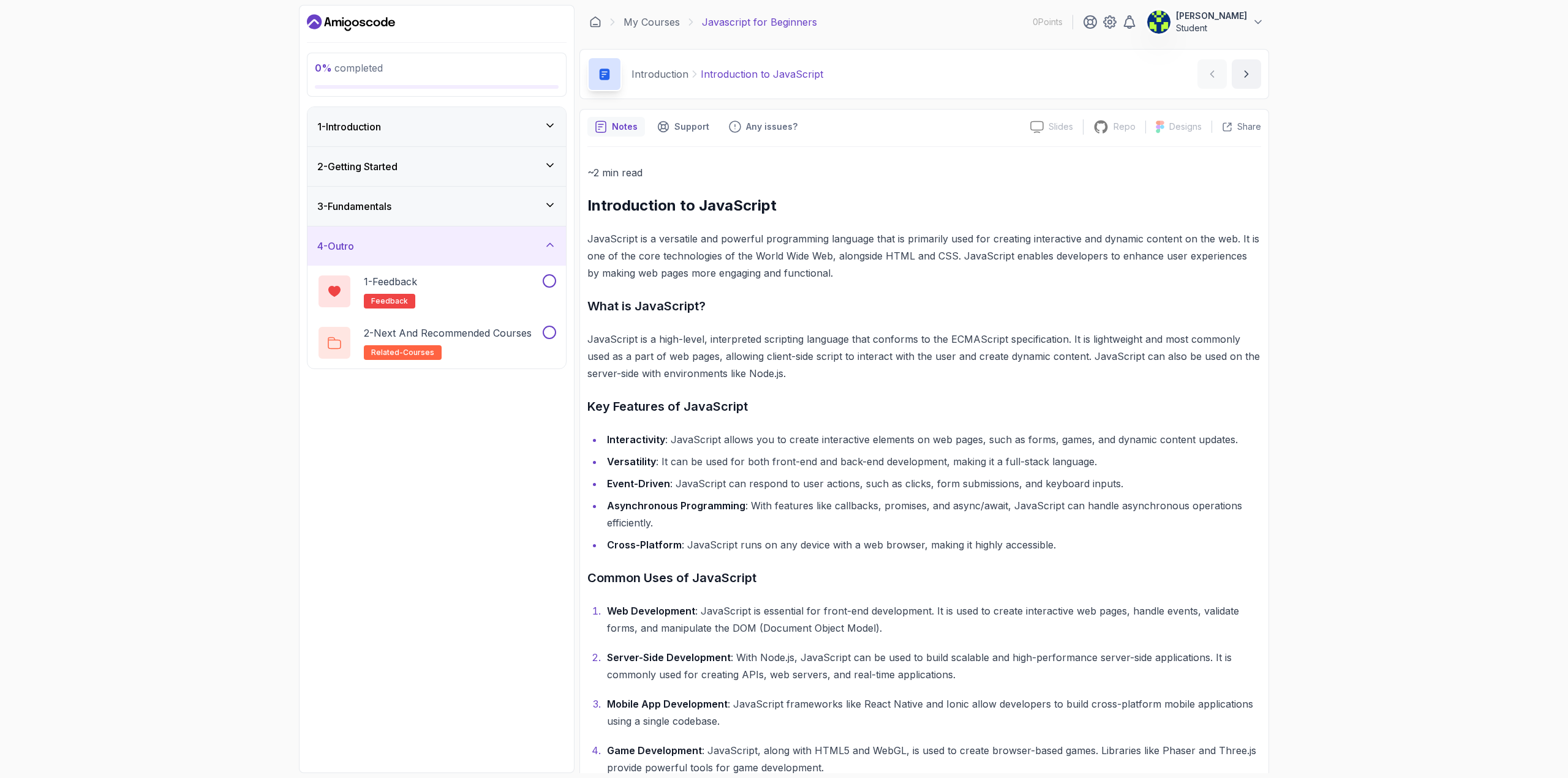
click at [448, 74] on p "0 % completed" at bounding box center [437, 68] width 243 height 15
click at [656, 22] on link "My Courses" at bounding box center [651, 22] width 57 height 15
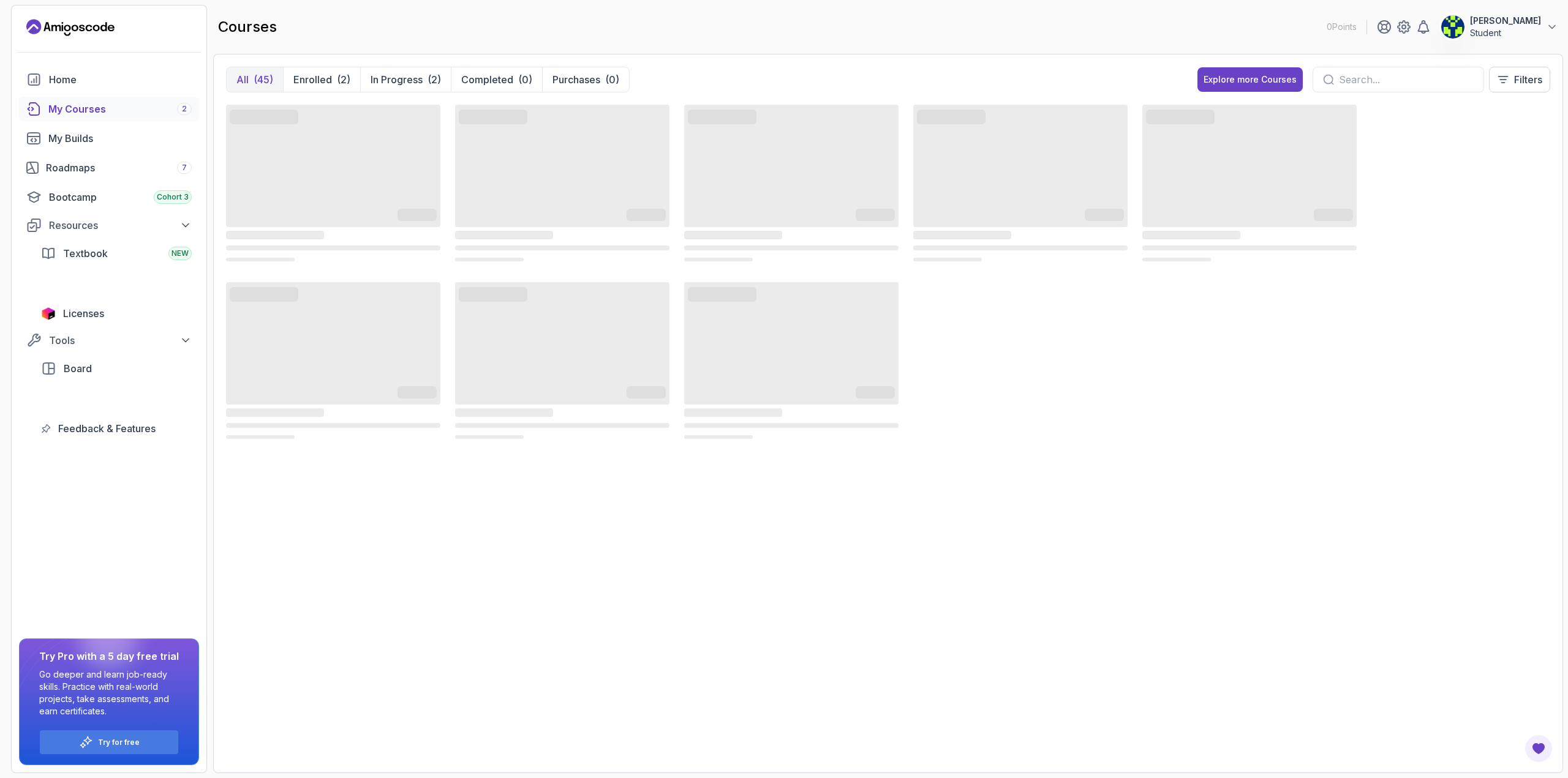
drag, startPoint x: 965, startPoint y: 393, endPoint x: 693, endPoint y: 530, distance: 304.6
click at [694, 529] on div "‌ ‌ ‌ ‌ ‌ ‌ ‌ ‌ ‌ ‌ ‌ ‌ ‌ ‌ ‌ ‌ ‌ ‌ ‌ ‌ ‌ ‌ ‌ ‌ ‌ ‌ ‌ ‌ ‌ ‌ ‌ ‌ ‌ ‌ ‌ ‌ ‌ ‌ ‌ ‌…" at bounding box center [888, 431] width 1325 height 658
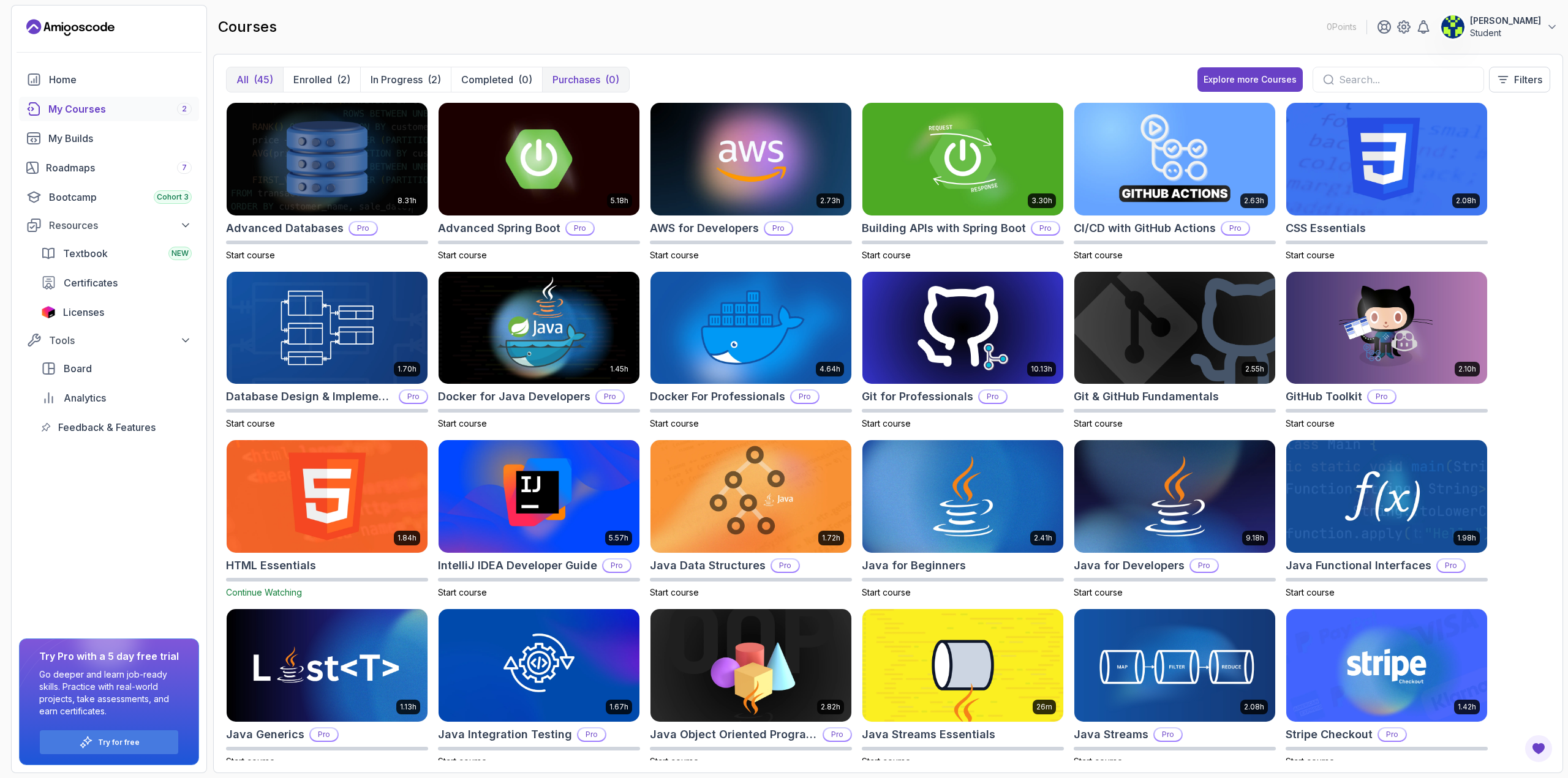
click at [583, 79] on p "Purchases" at bounding box center [576, 80] width 47 height 15
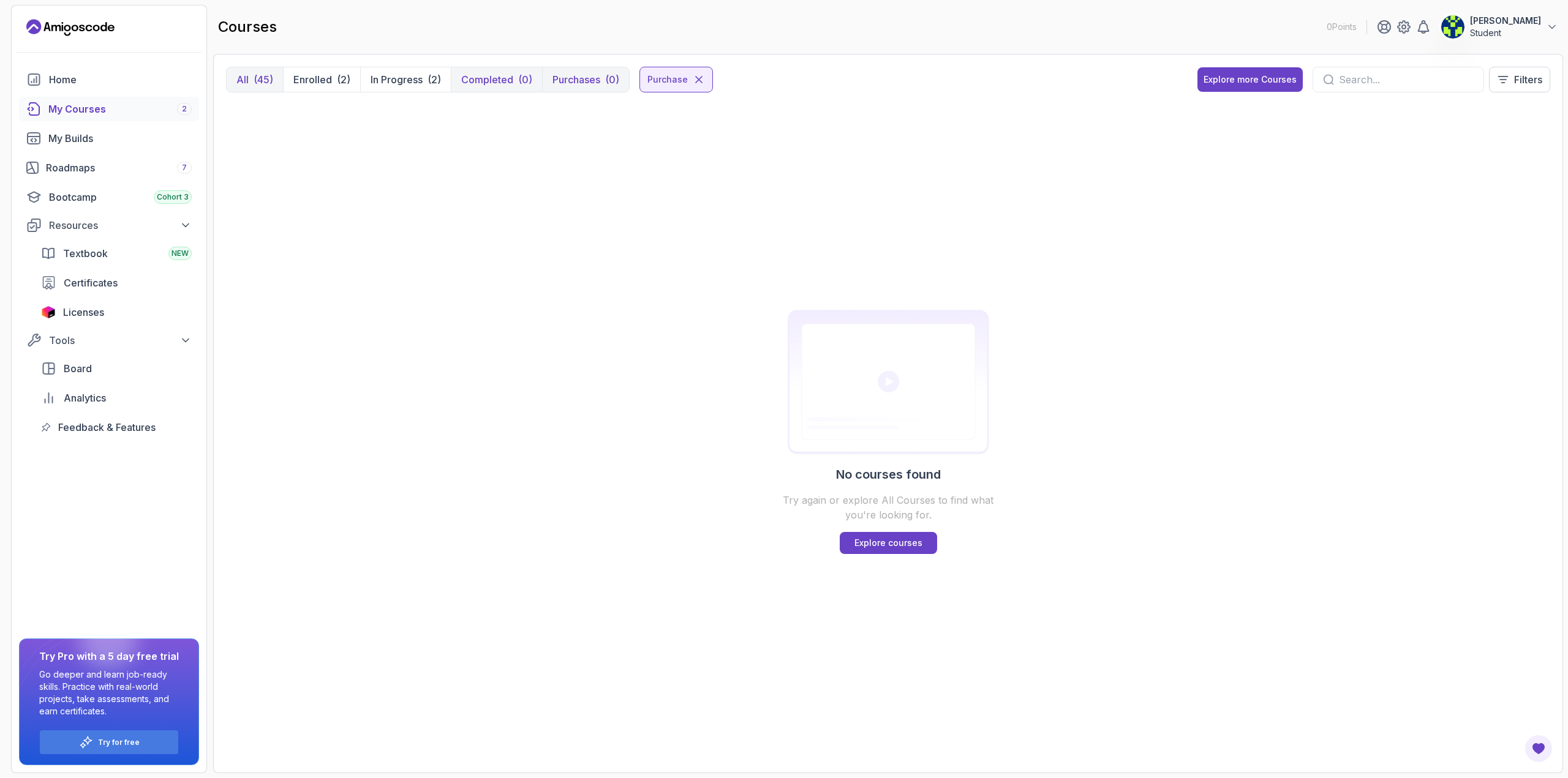
click at [516, 81] on button "Completed (0)" at bounding box center [496, 80] width 91 height 24
click at [400, 88] on button "In Progress (2)" at bounding box center [406, 80] width 91 height 24
click at [395, 81] on p "In Progress" at bounding box center [397, 80] width 52 height 15
click at [410, 80] on p "In Progress" at bounding box center [397, 80] width 52 height 15
click at [699, 82] on icon at bounding box center [699, 79] width 12 height 12
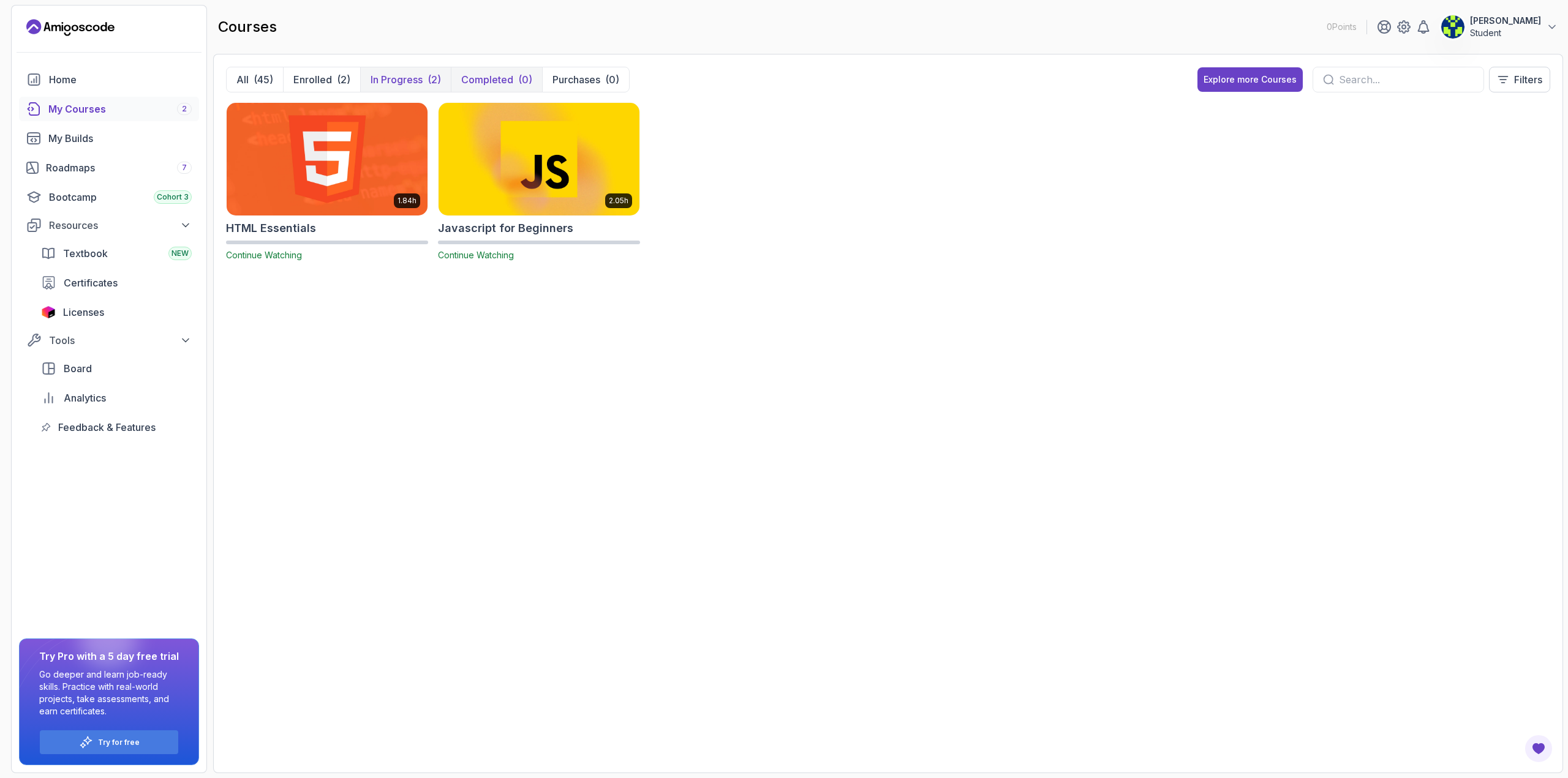
click at [501, 83] on p "Completed" at bounding box center [488, 80] width 52 height 15
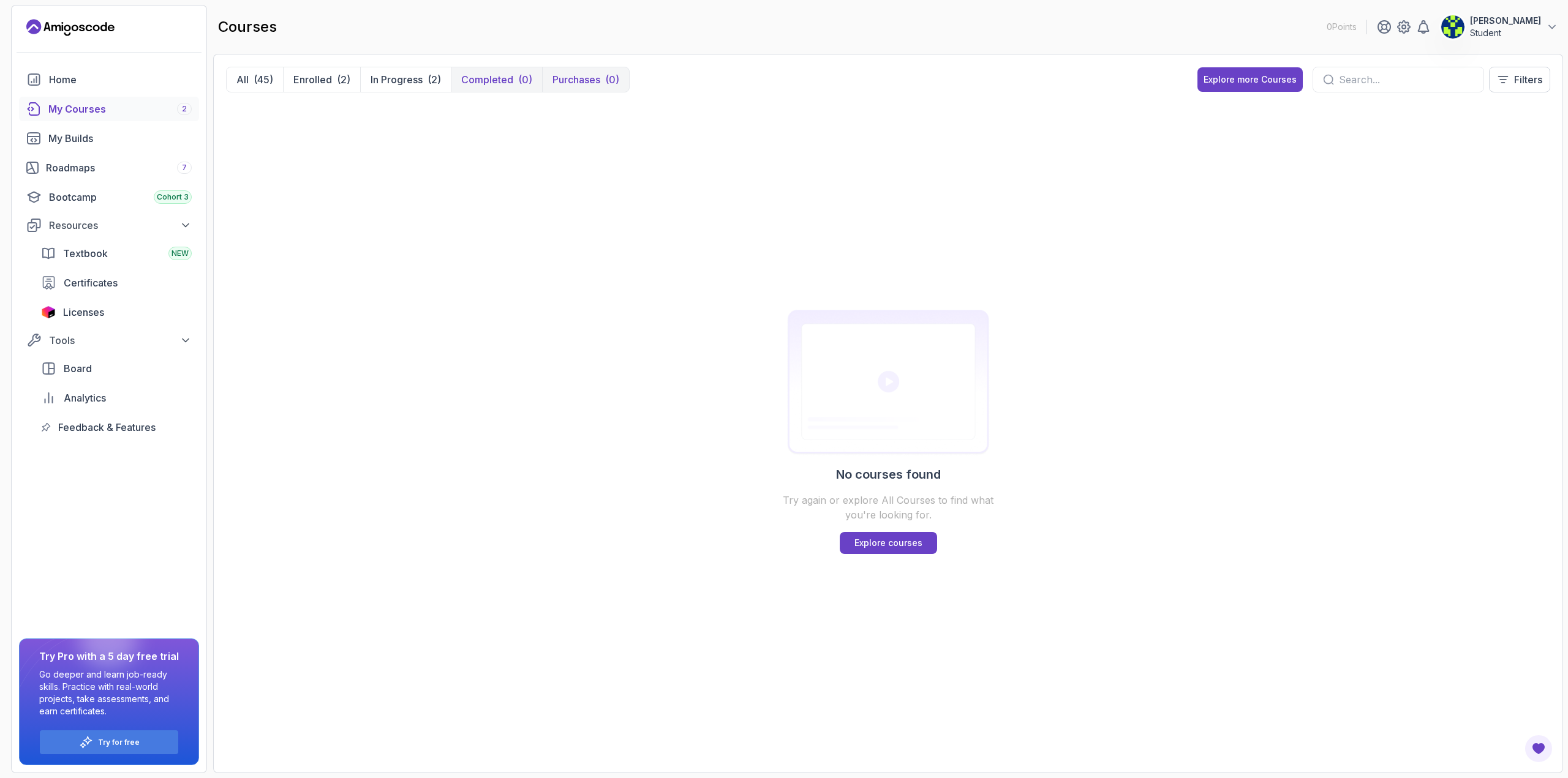
click at [595, 85] on p "Purchases" at bounding box center [576, 80] width 47 height 15
click at [699, 76] on icon at bounding box center [699, 79] width 12 height 12
click at [476, 84] on p "Completed" at bounding box center [488, 80] width 52 height 15
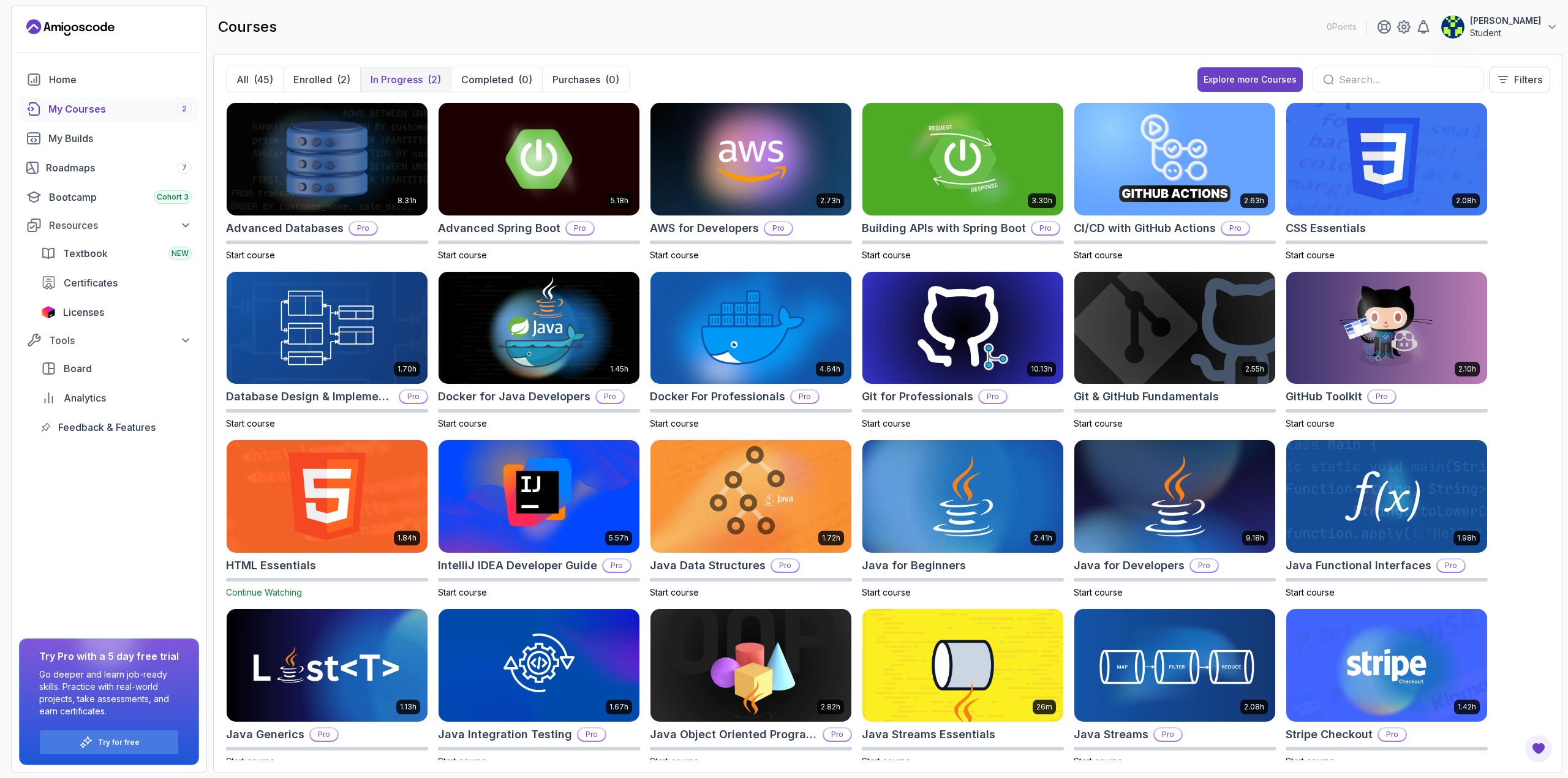
click at [419, 84] on p "In Progress" at bounding box center [397, 80] width 52 height 15
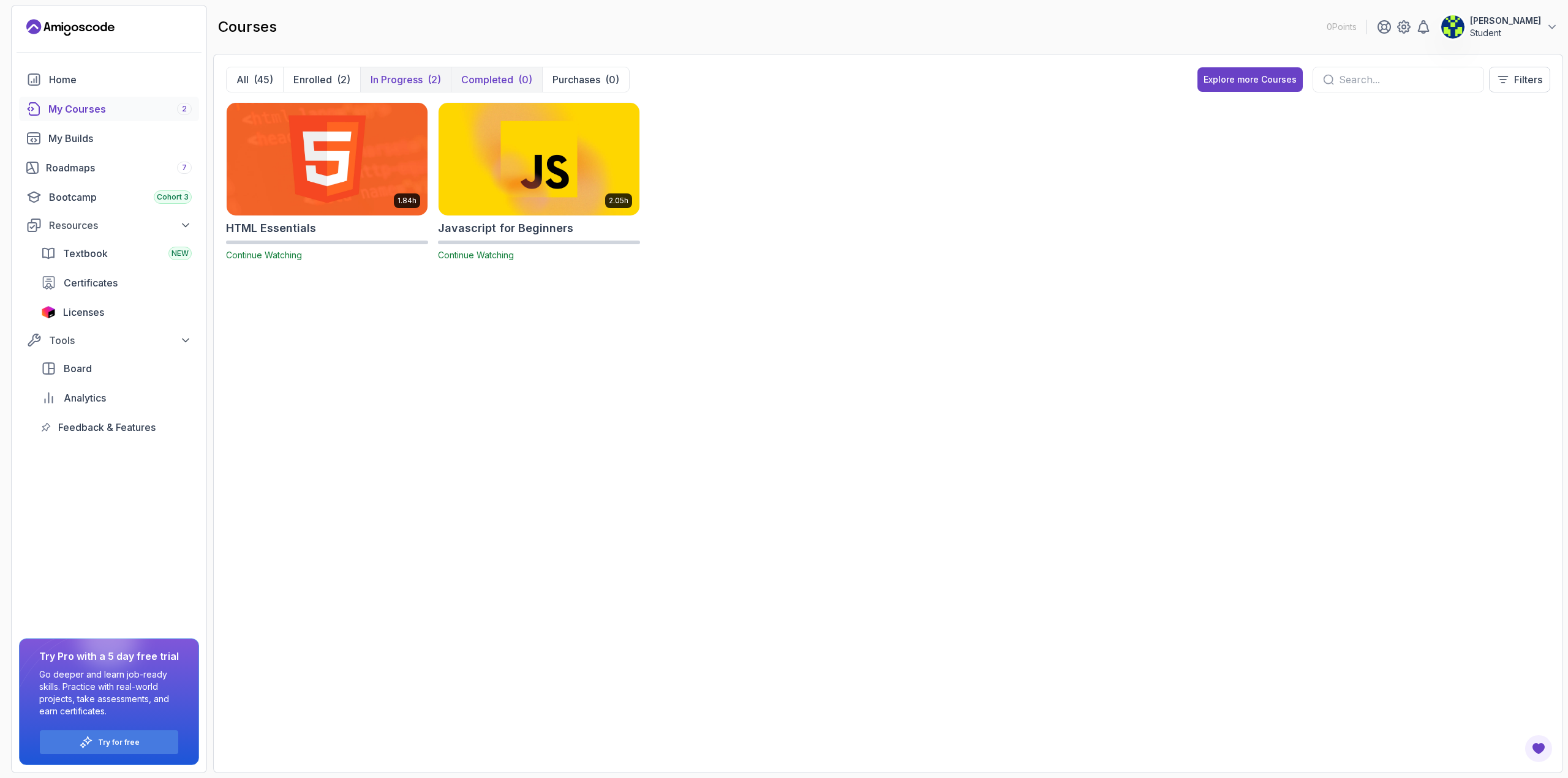
click at [496, 81] on p "Completed" at bounding box center [488, 80] width 52 height 15
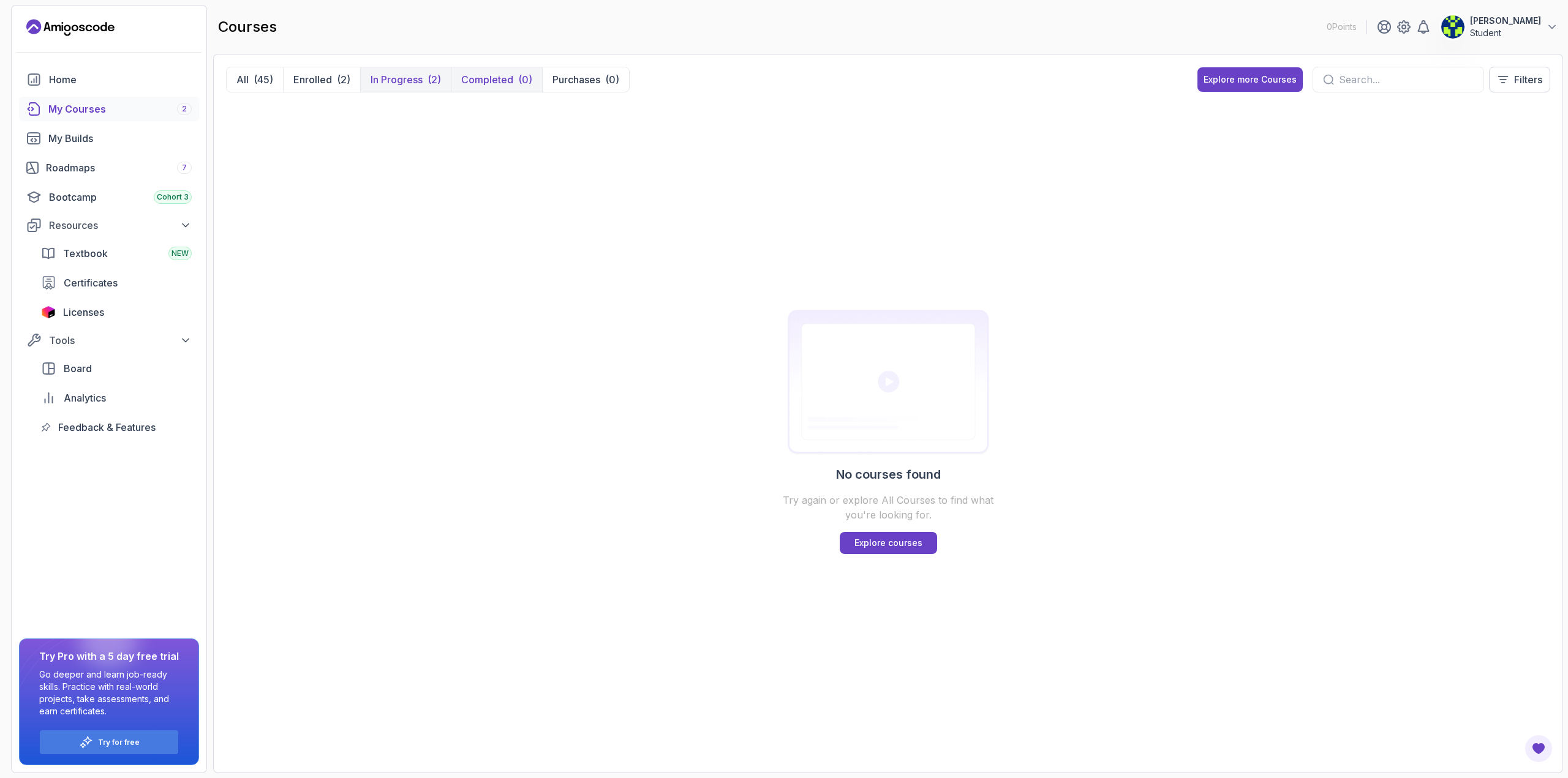
click at [422, 76] on p "In Progress" at bounding box center [397, 80] width 52 height 15
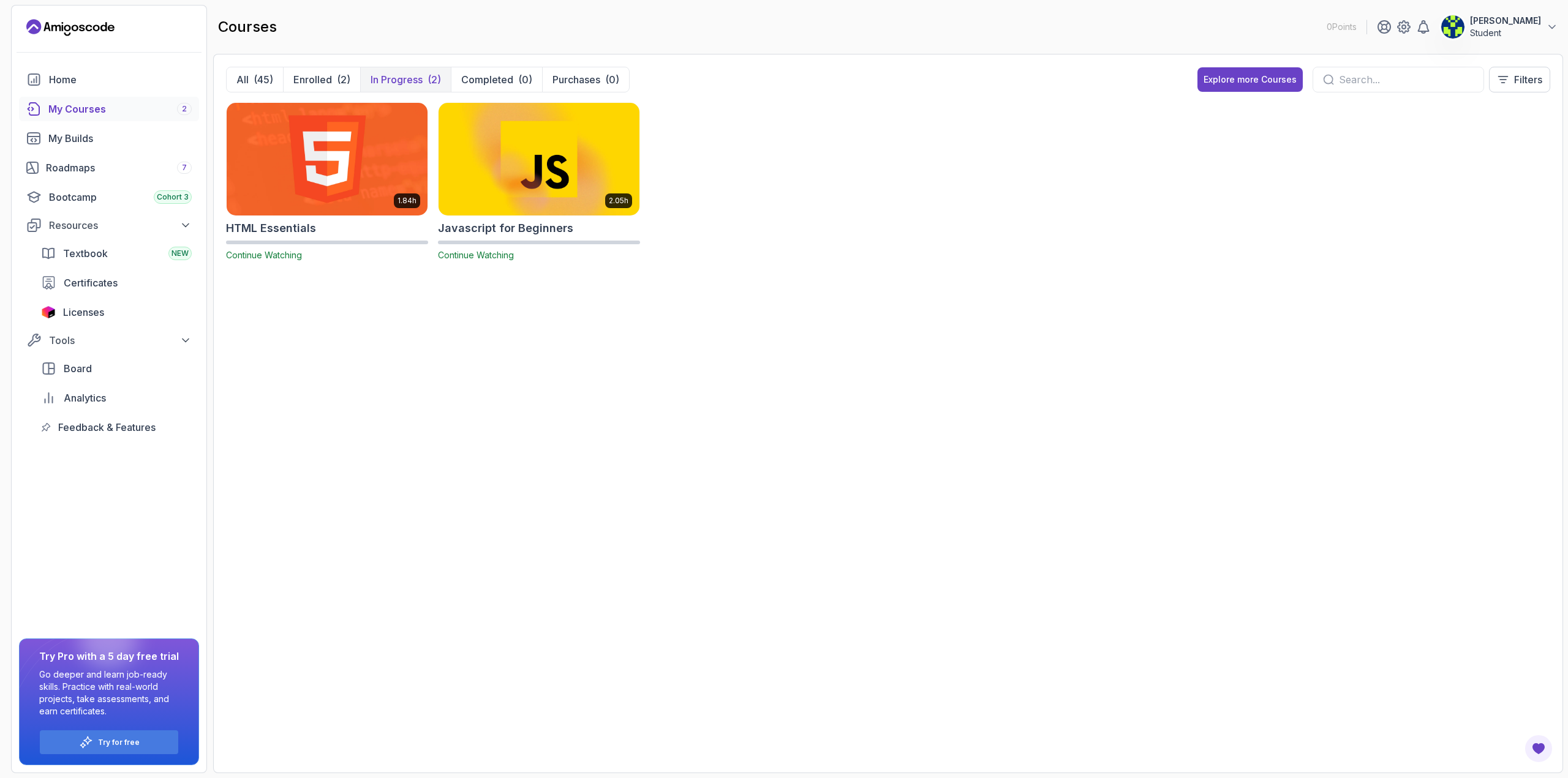
drag, startPoint x: 372, startPoint y: 159, endPoint x: 281, endPoint y: 312, distance: 178.0
click at [281, 312] on div "1.84h HTML Essentials Continue Watching 2.05h Javascript for Beginners Continue…" at bounding box center [888, 431] width 1325 height 658
click at [281, 254] on span "Continue Watching" at bounding box center [264, 254] width 76 height 10
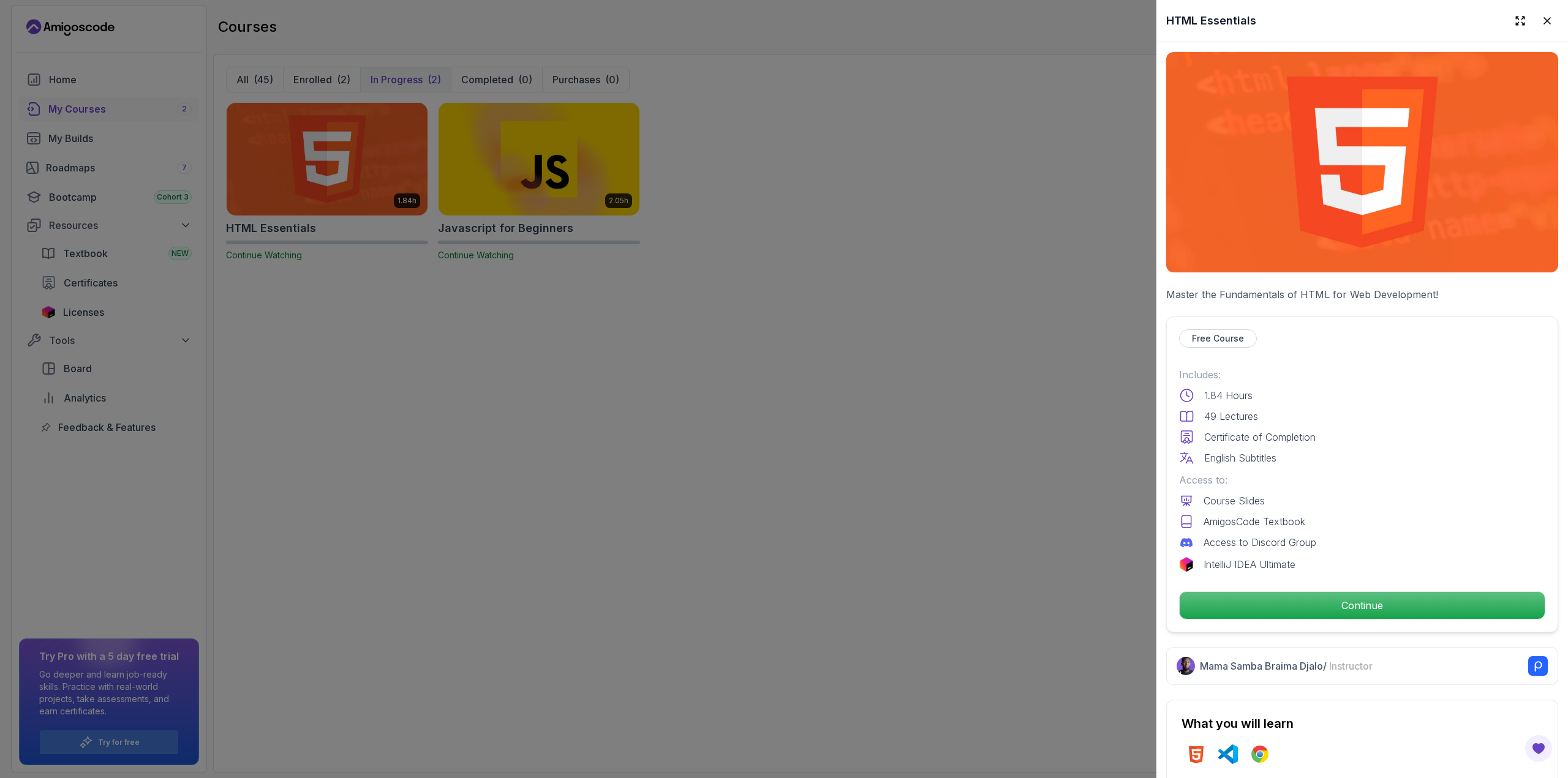
click at [1226, 332] on p "Free Course" at bounding box center [1218, 338] width 52 height 12
click at [1545, 22] on icon at bounding box center [1548, 20] width 7 height 6
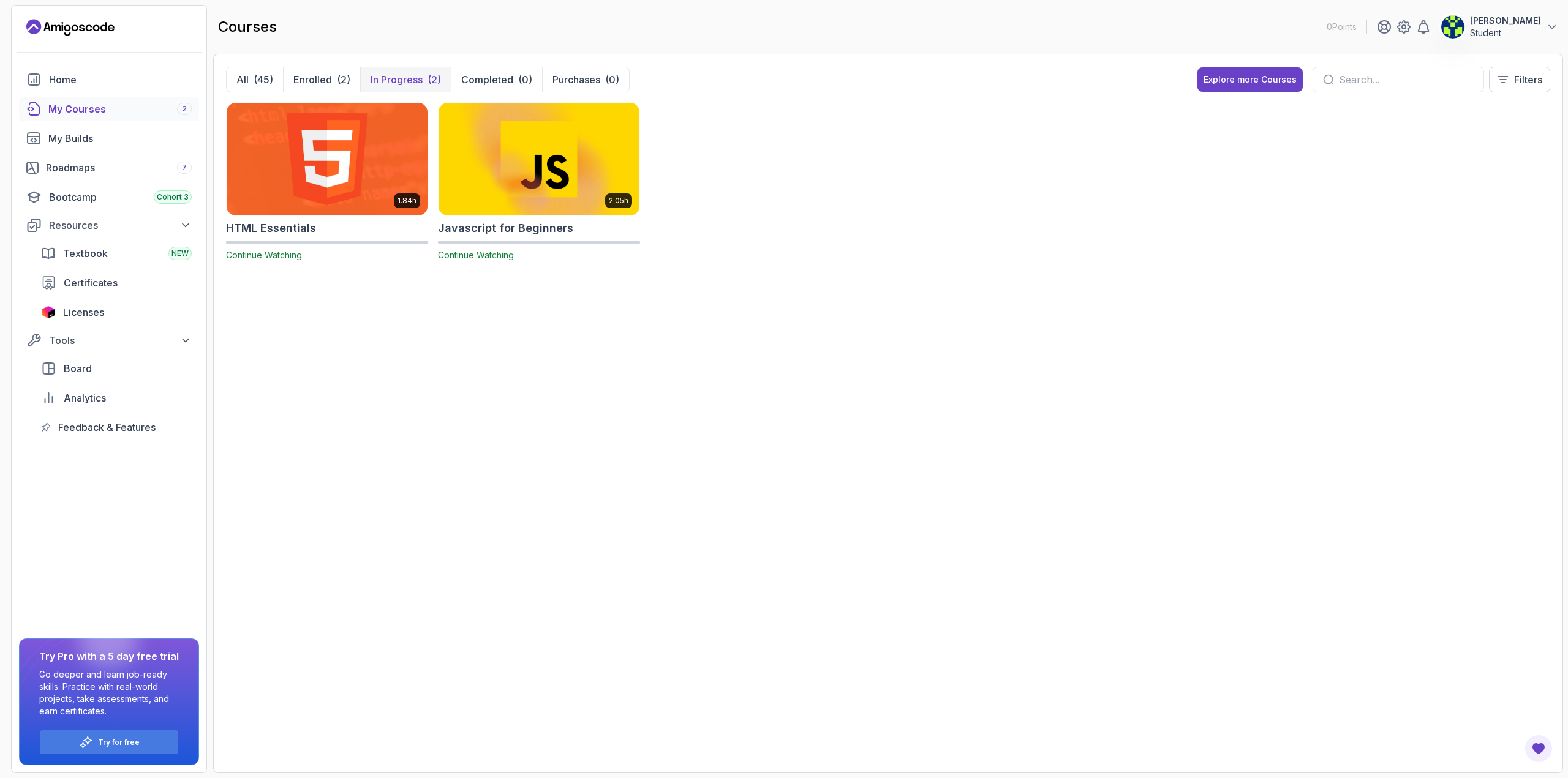
click at [365, 162] on img at bounding box center [327, 158] width 211 height 118
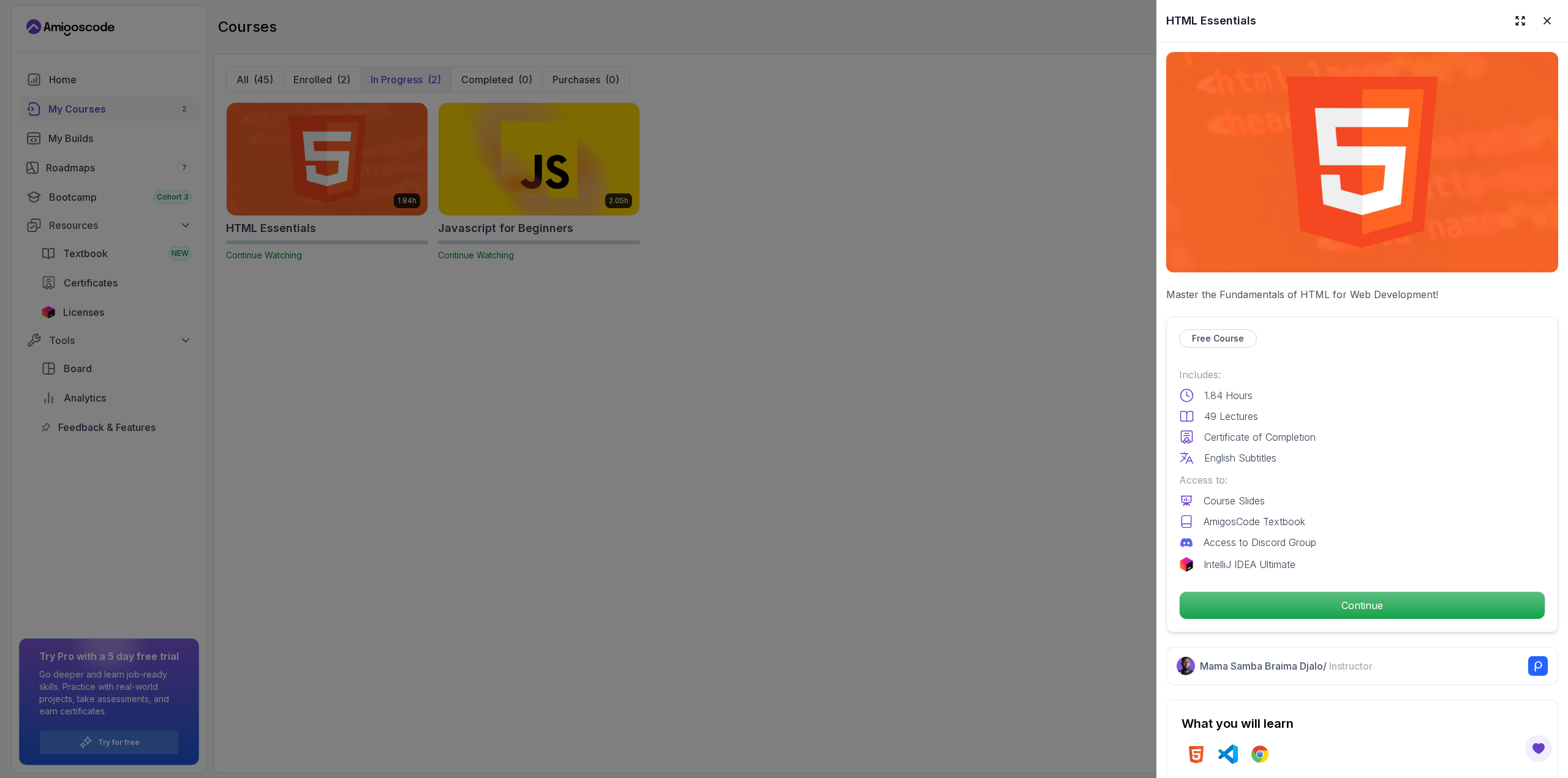
click at [1320, 290] on p "Master the Fundamentals of HTML for Web Development!" at bounding box center [1363, 294] width 392 height 15
click at [1309, 594] on p "Continue" at bounding box center [1362, 605] width 346 height 26
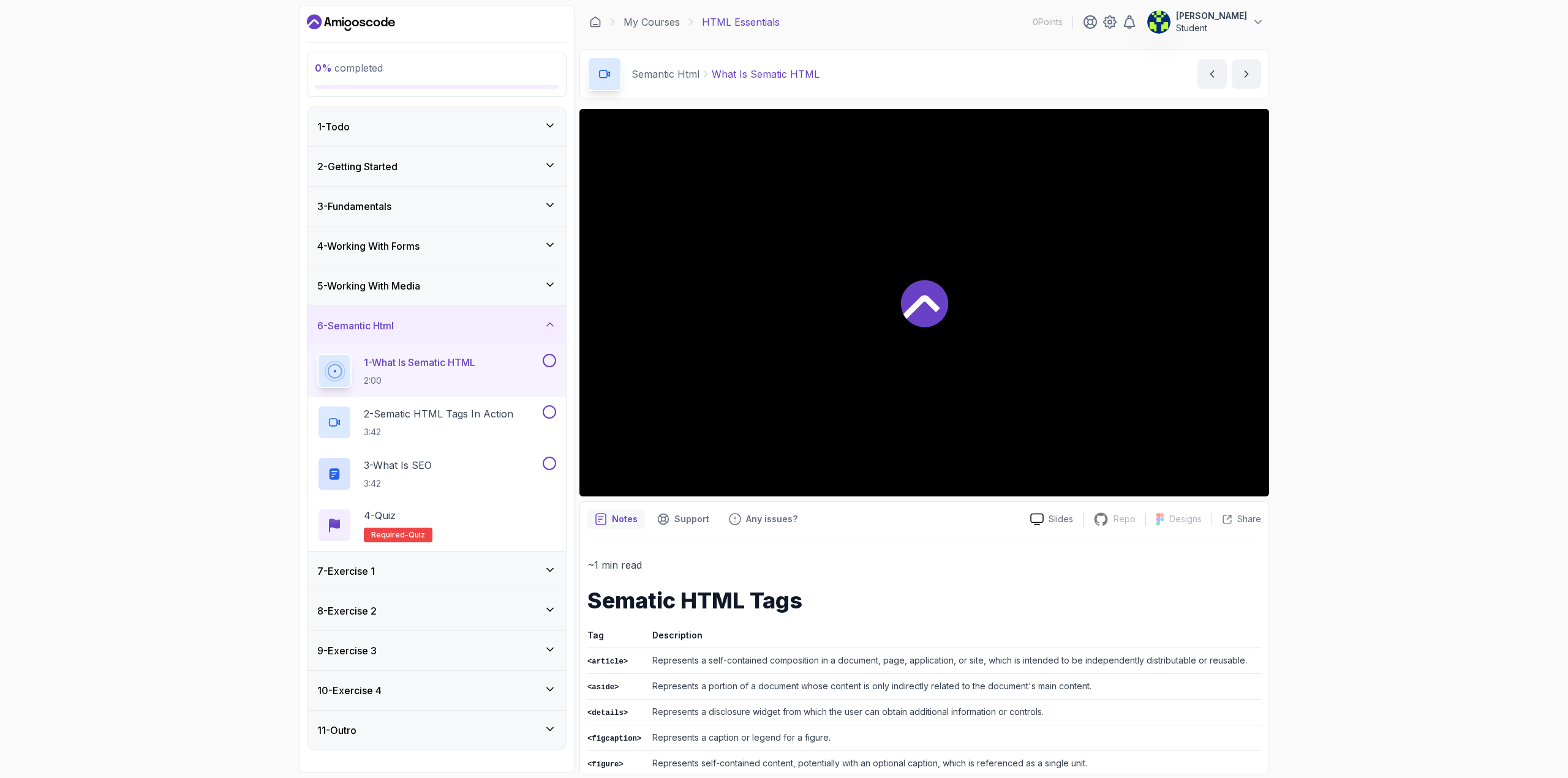
click at [394, 329] on h3 "6 - Semantic Html" at bounding box center [356, 326] width 76 height 15
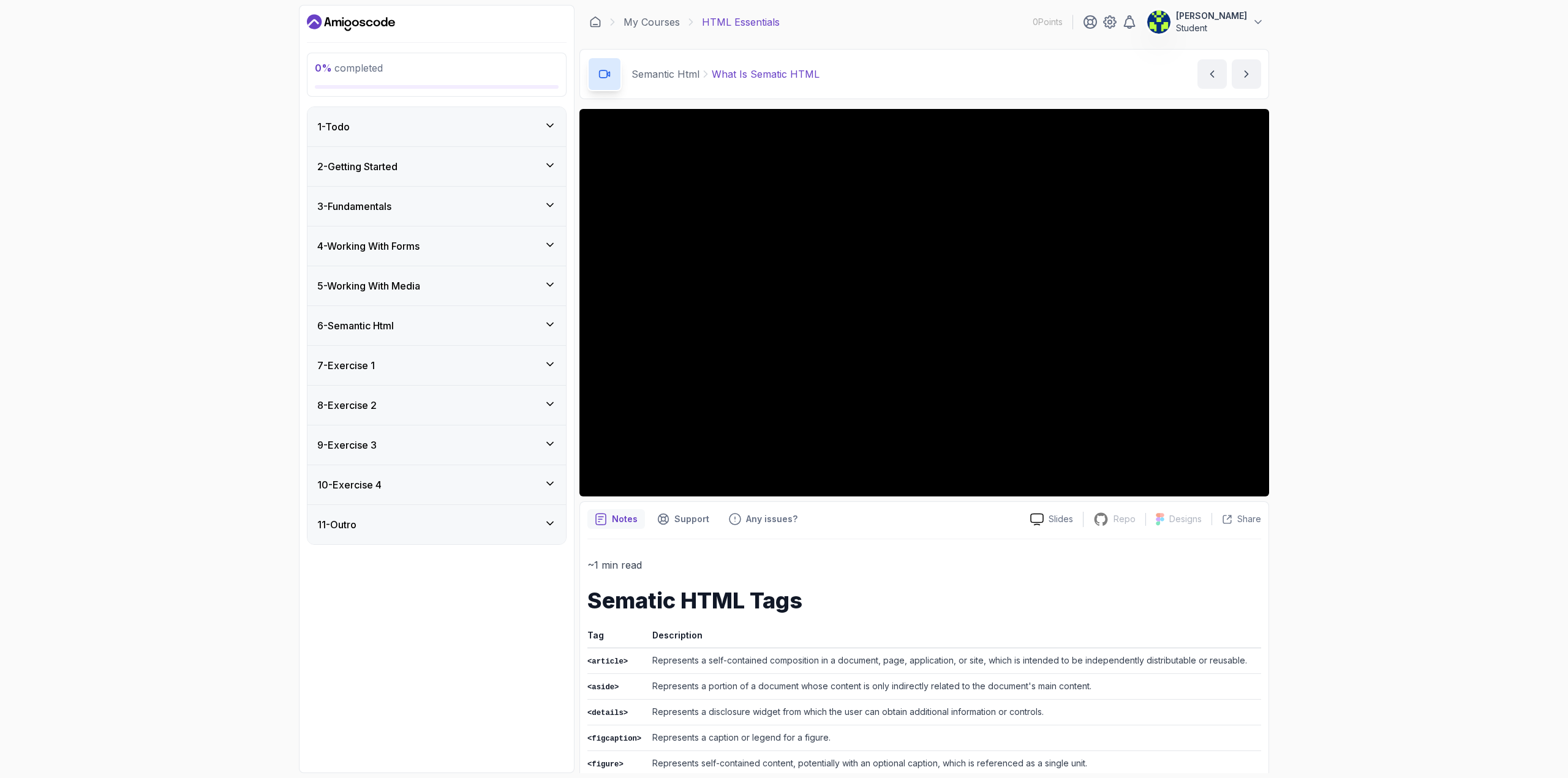
click at [433, 125] on div "1 - Todo" at bounding box center [437, 127] width 239 height 15
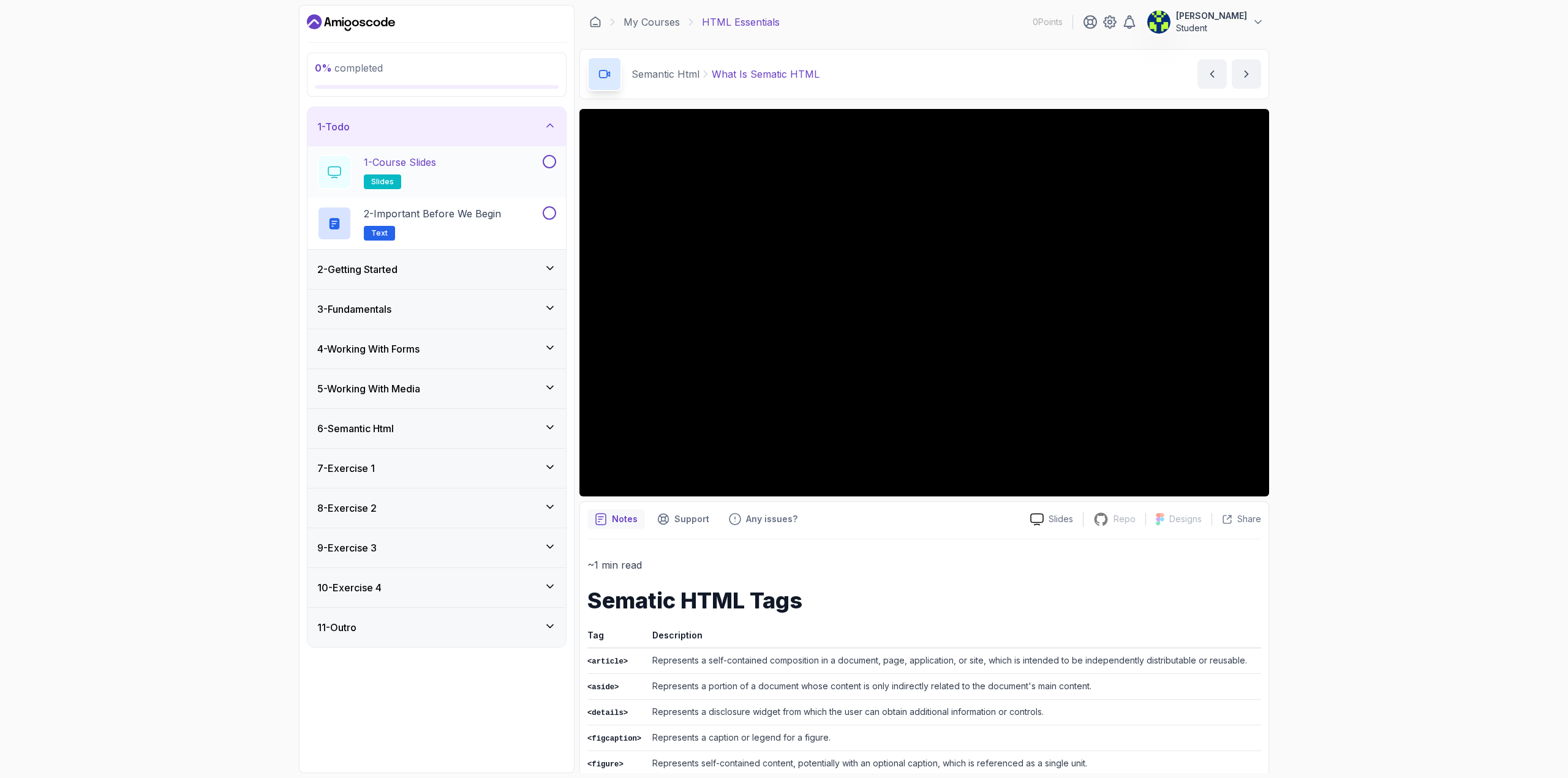
click at [542, 160] on div at bounding box center [548, 162] width 16 height 14
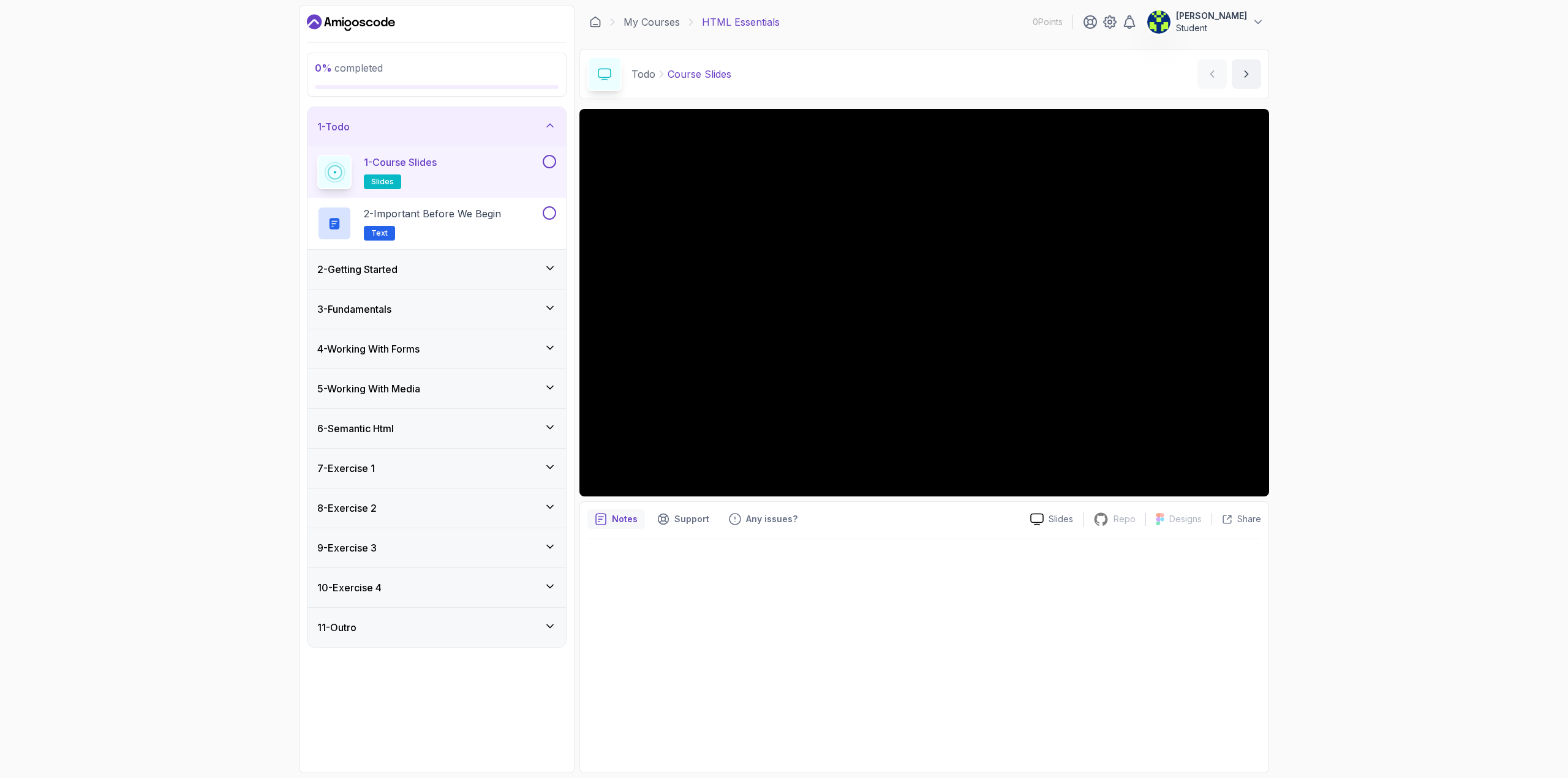
click at [548, 161] on button at bounding box center [549, 162] width 14 height 14
click at [441, 227] on h2 "2 - Important Before We Begin Text" at bounding box center [433, 223] width 137 height 34
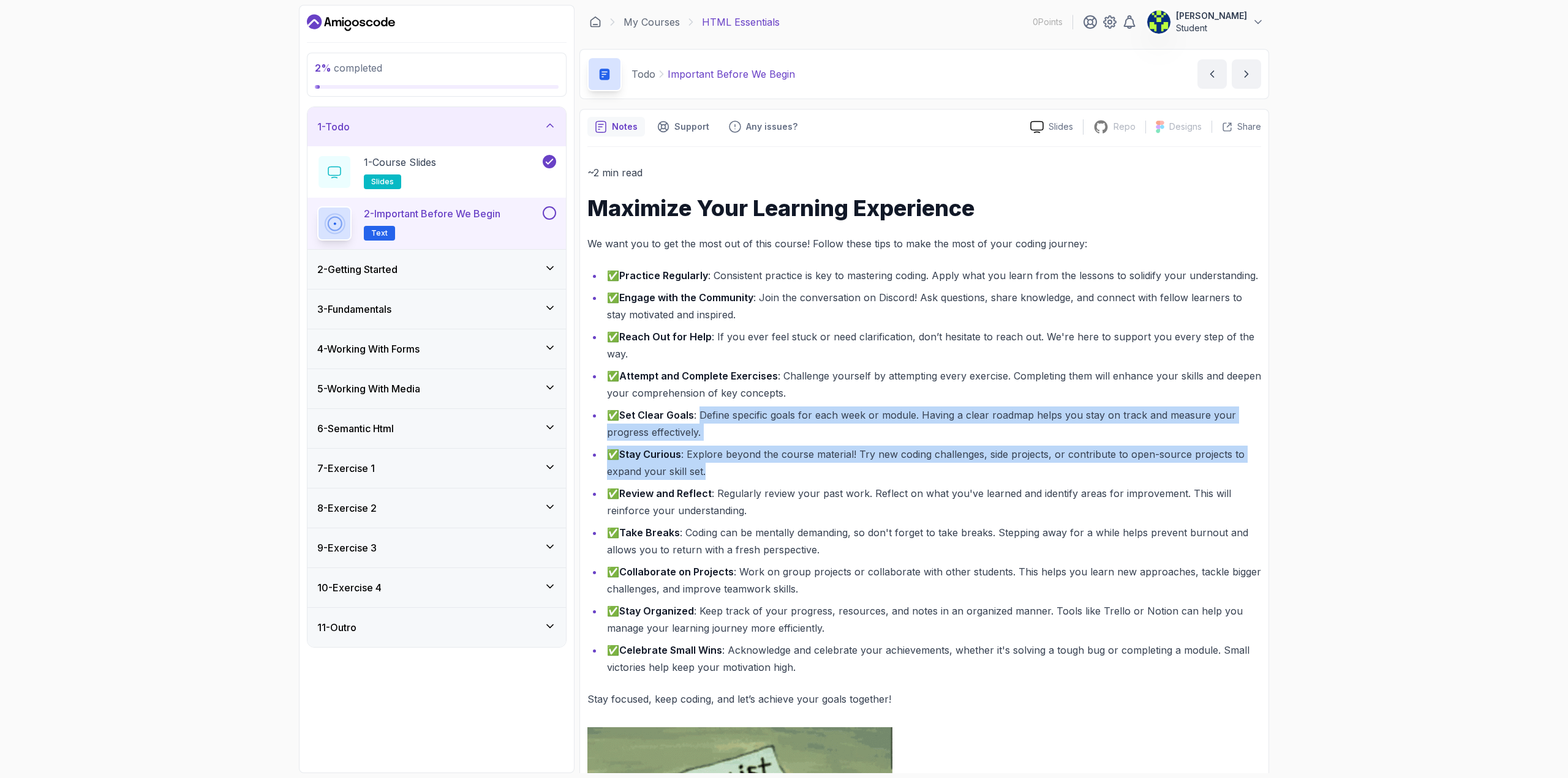
drag, startPoint x: 780, startPoint y: 458, endPoint x: 703, endPoint y: 406, distance: 92.9
click at [703, 406] on ul "✅ Practice Regularly : Consistent practice is key to mastering coding. Apply wh…" at bounding box center [923, 472] width 673 height 409
click at [800, 464] on li "✅ Stay Curious : Explore beyond the course material! Try new coding challenges,…" at bounding box center [933, 462] width 658 height 34
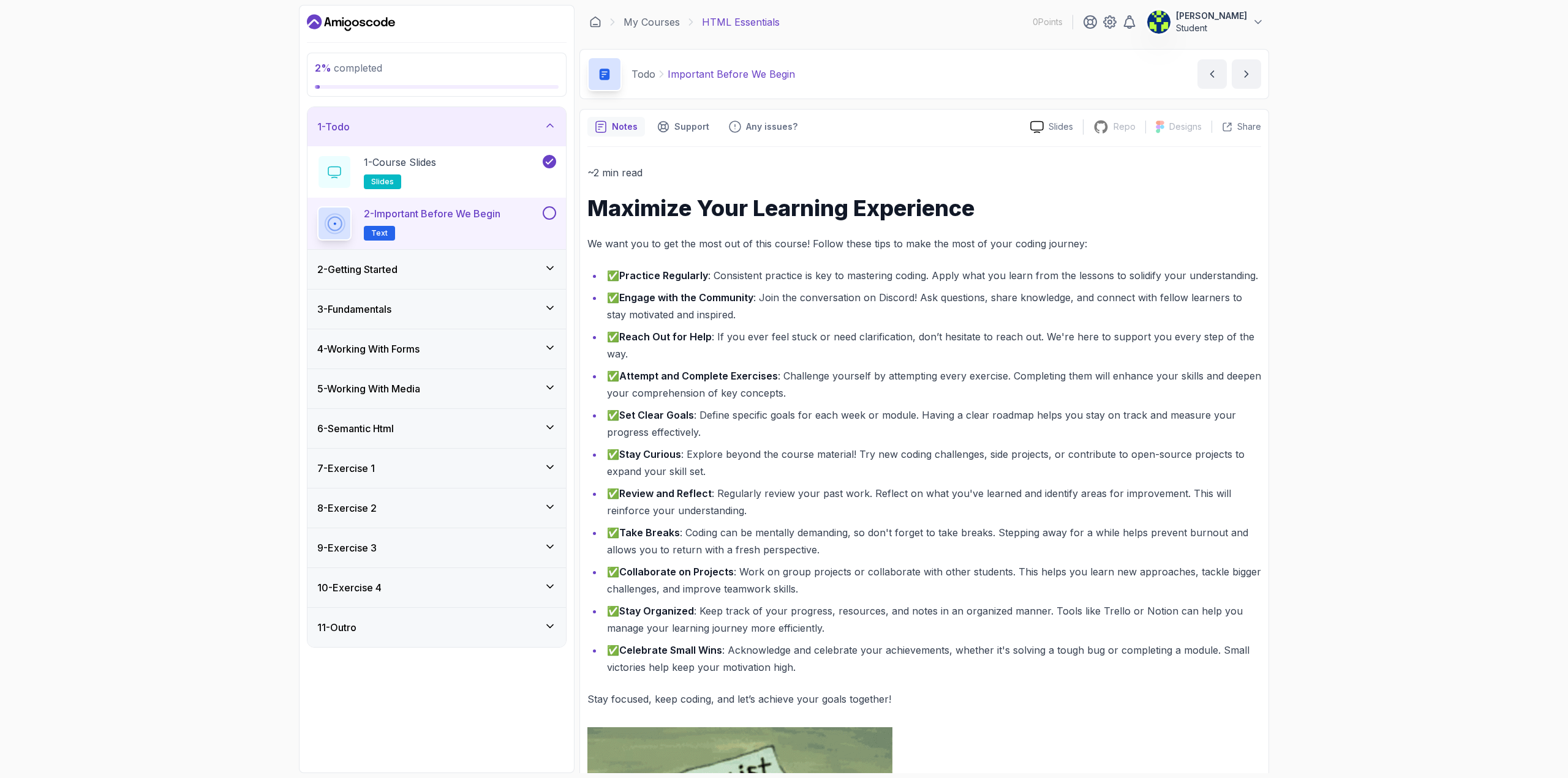
click at [798, 489] on li "✅ Review and Reflect : Regularly review your past work. Reflect on what you've …" at bounding box center [933, 501] width 658 height 34
click at [625, 175] on p "~2 min read" at bounding box center [923, 173] width 673 height 17
